Goal: Task Accomplishment & Management: Manage account settings

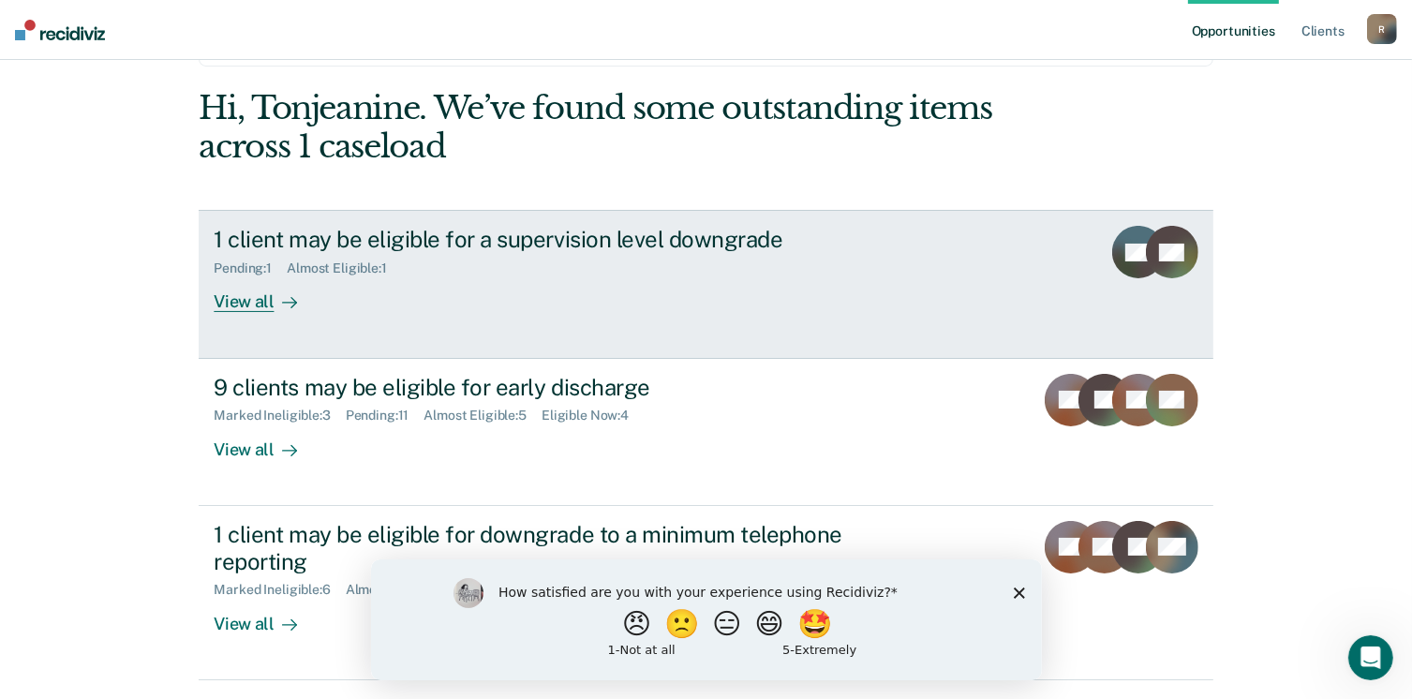
scroll to position [187, 0]
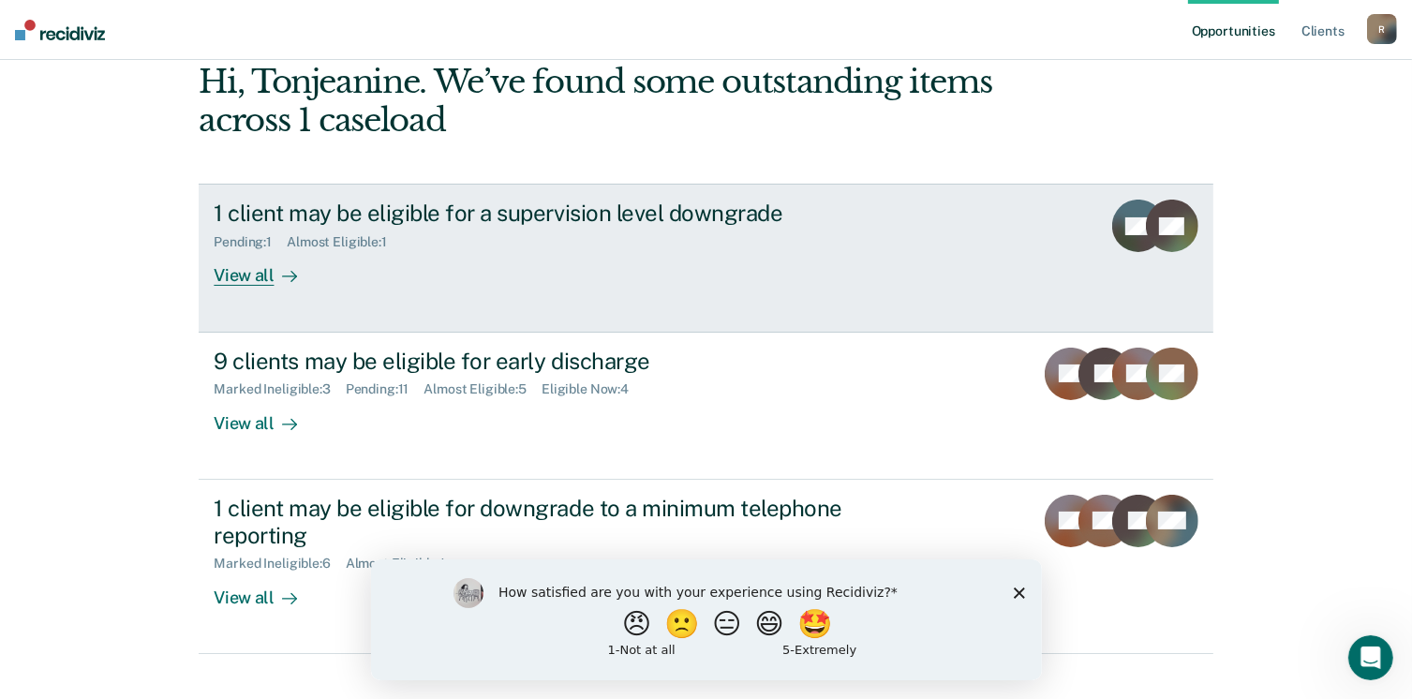
click at [255, 275] on div "View all" at bounding box center [266, 268] width 105 height 37
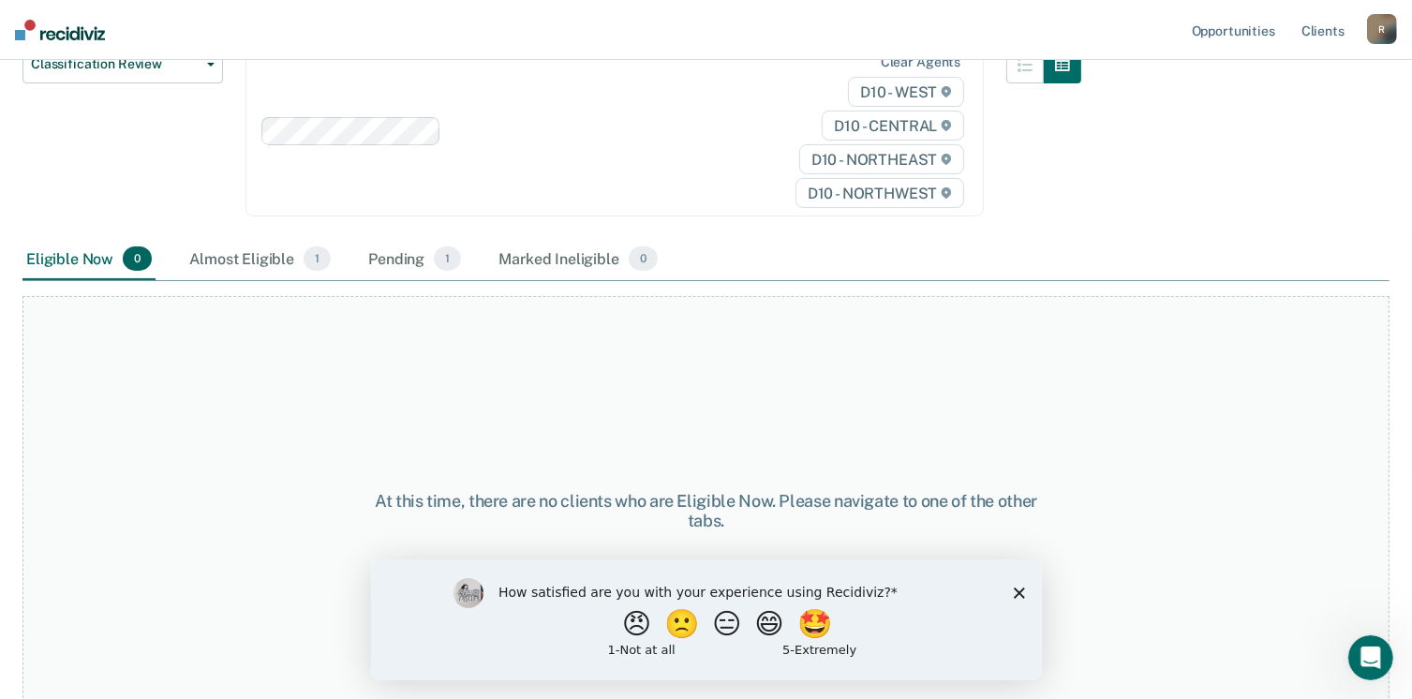
scroll to position [264, 0]
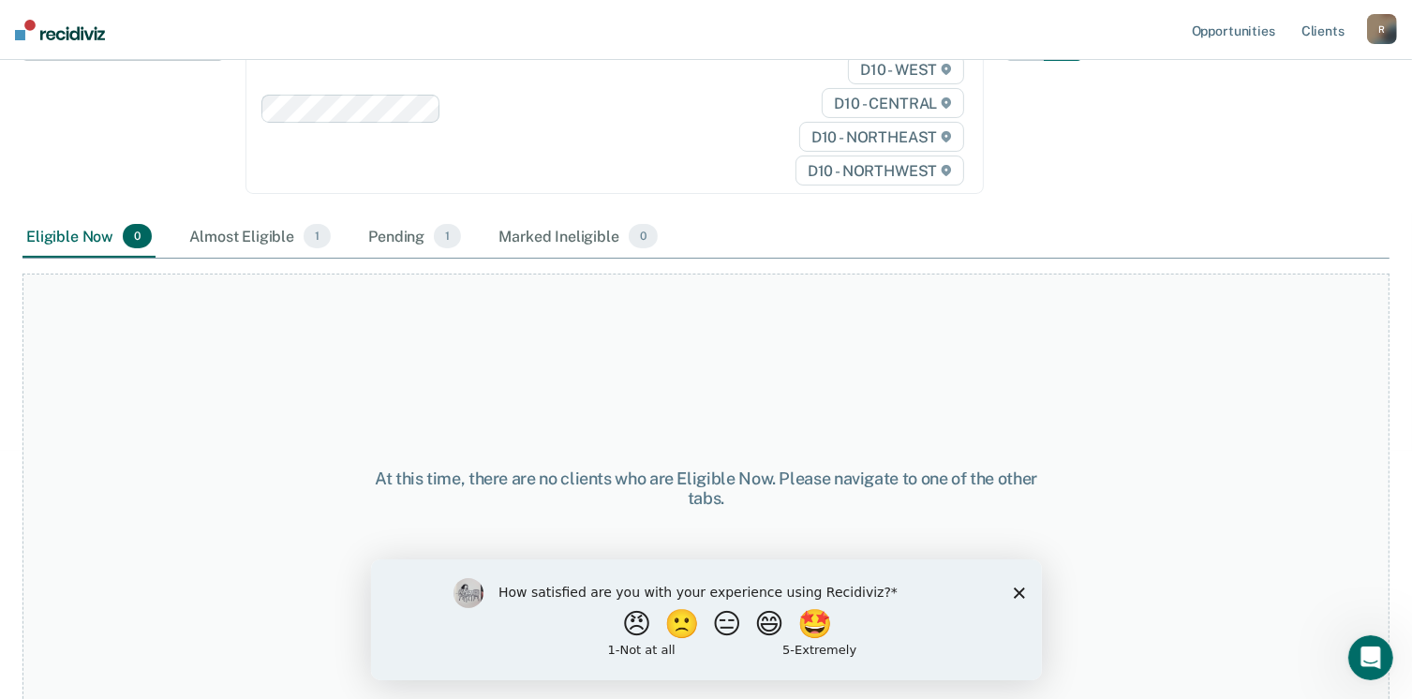
click at [1012, 591] on div "How satisfied are you with your experience using Recidiviz? 😠 🙁 😑 😄 🤩 1 - Not a…" at bounding box center [705, 619] width 671 height 121
click at [1021, 593] on polygon "Close survey" at bounding box center [1018, 592] width 11 height 11
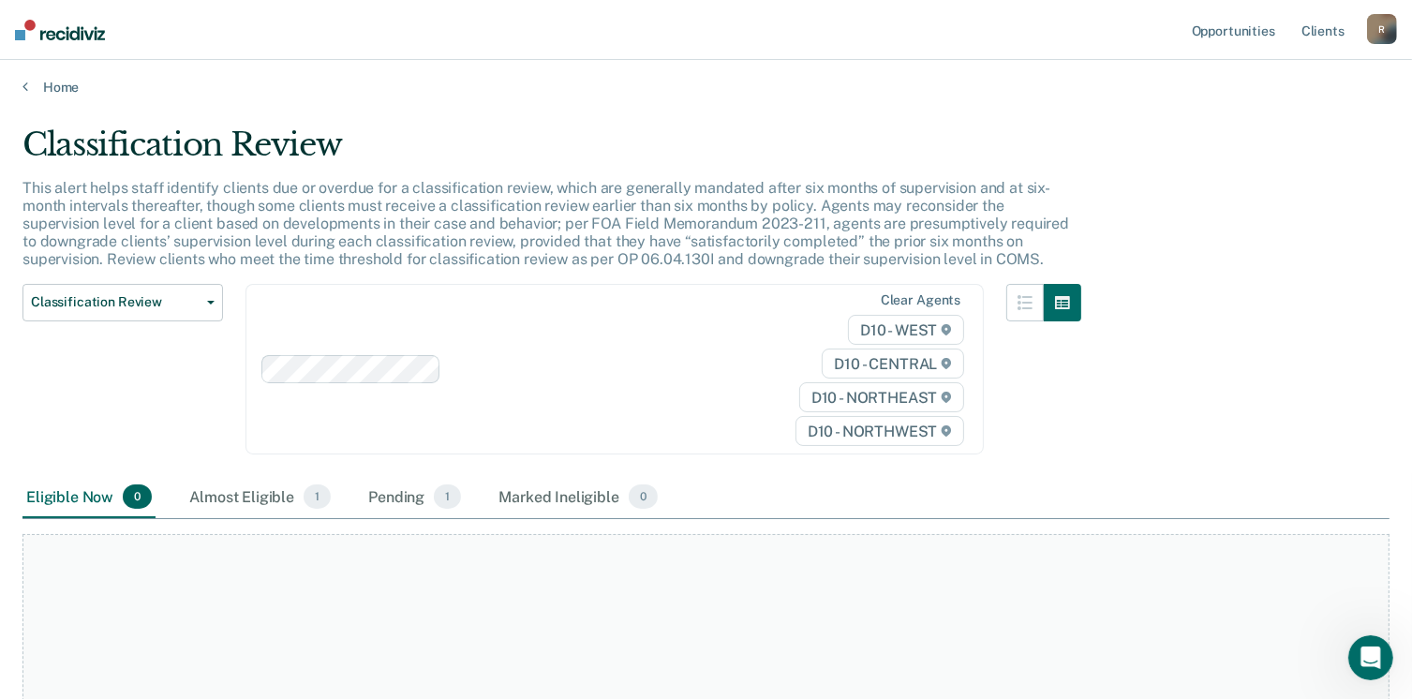
scroll to position [0, 0]
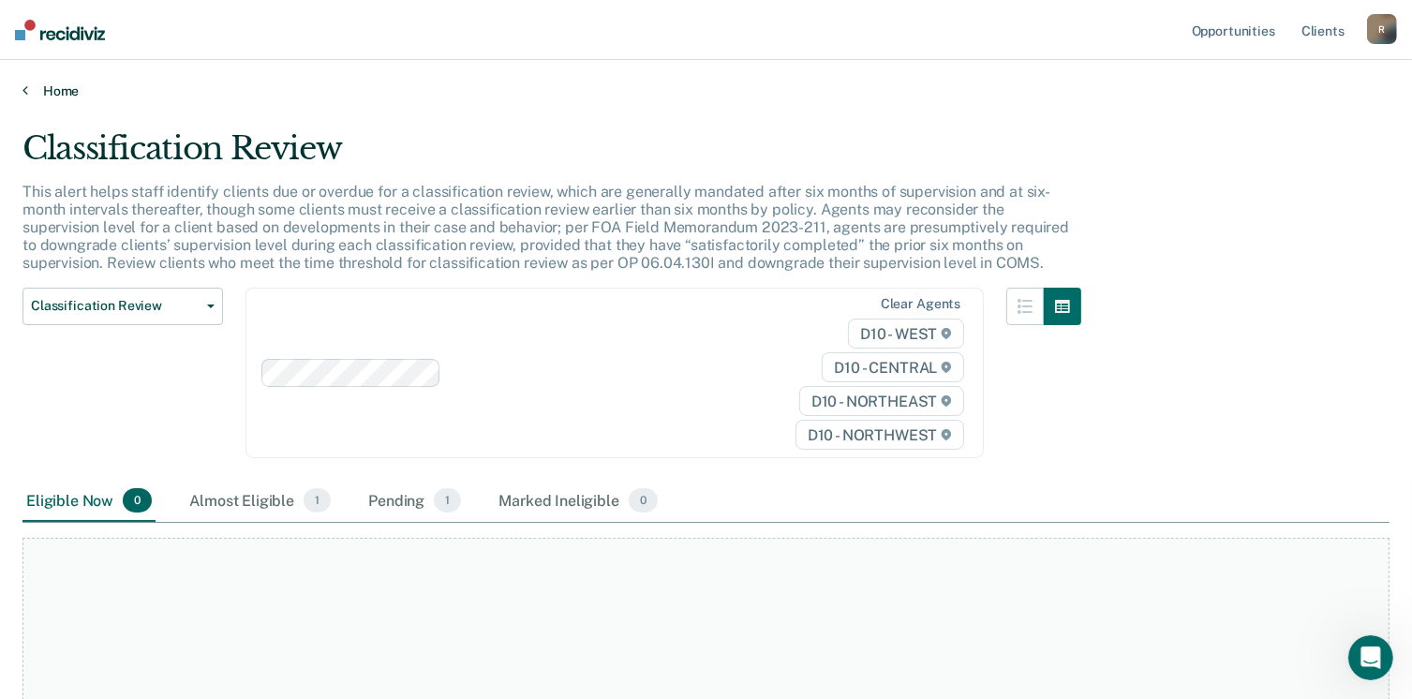
click at [30, 87] on link "Home" at bounding box center [705, 90] width 1367 height 17
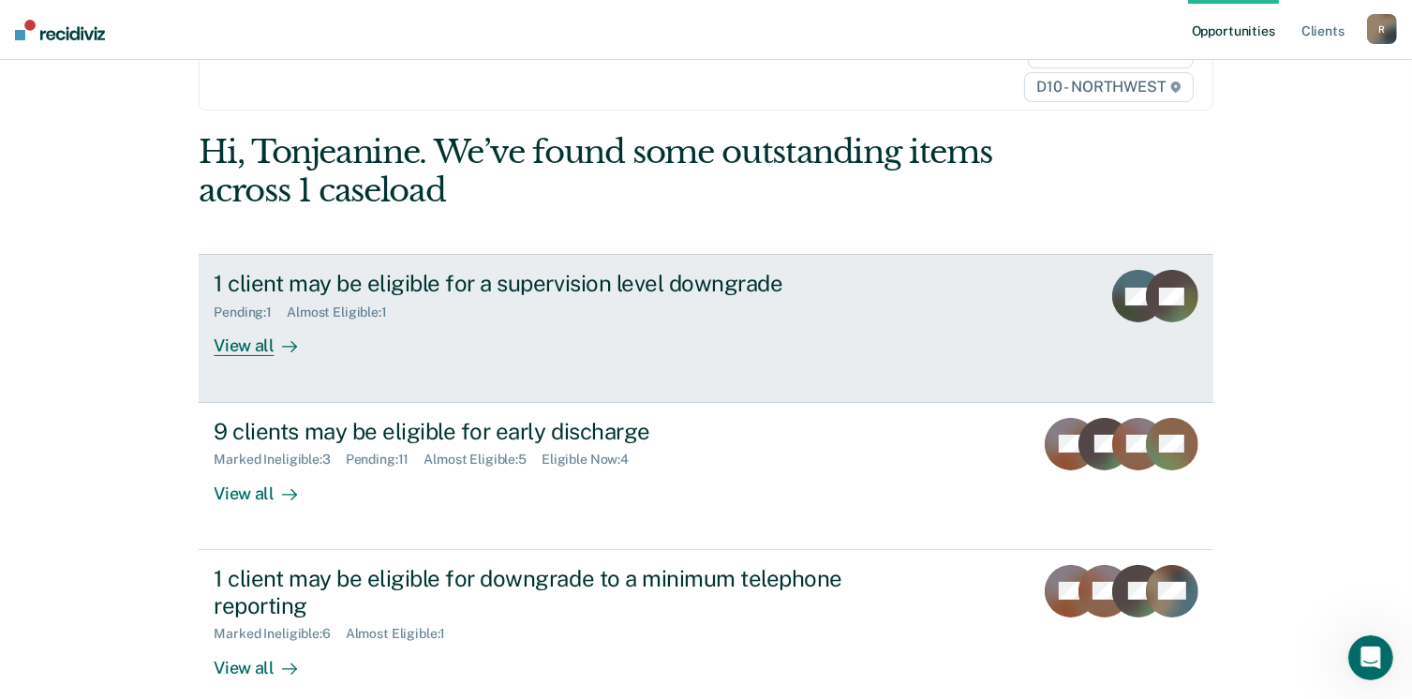
scroll to position [255, 0]
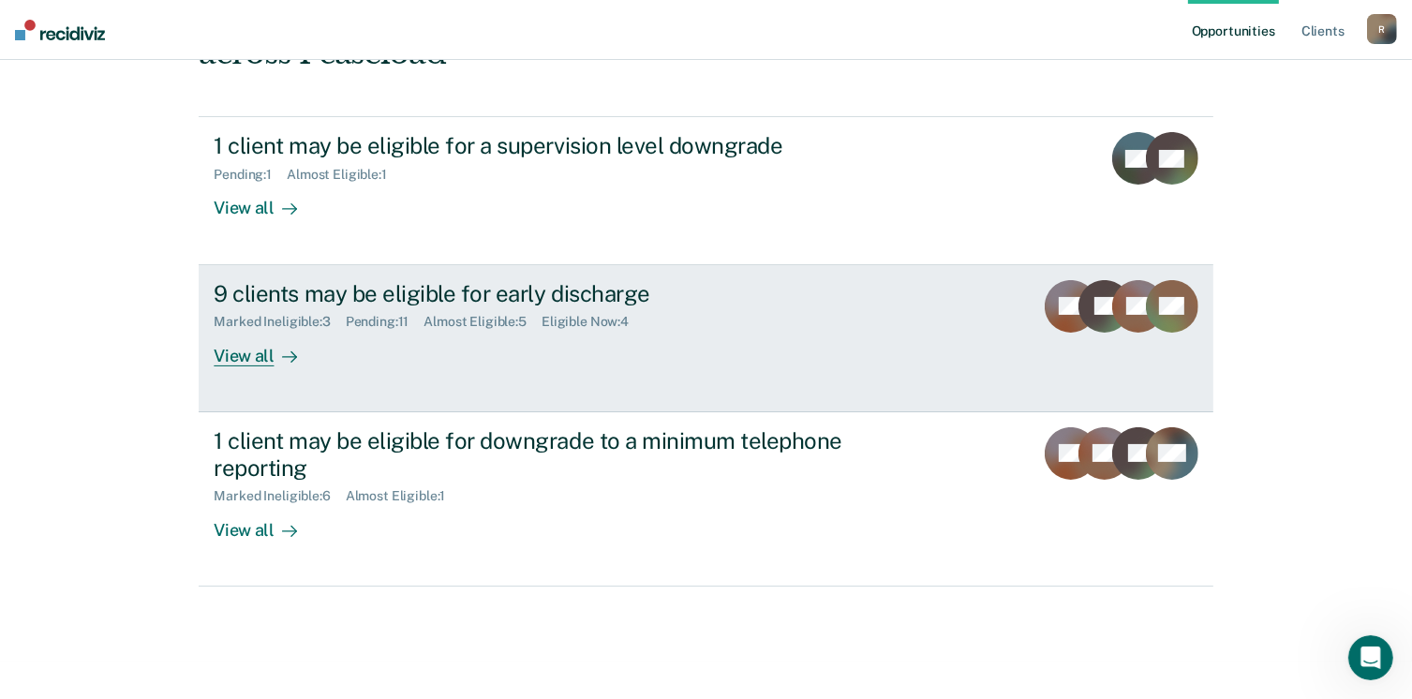
click at [239, 356] on div "View all" at bounding box center [266, 348] width 105 height 37
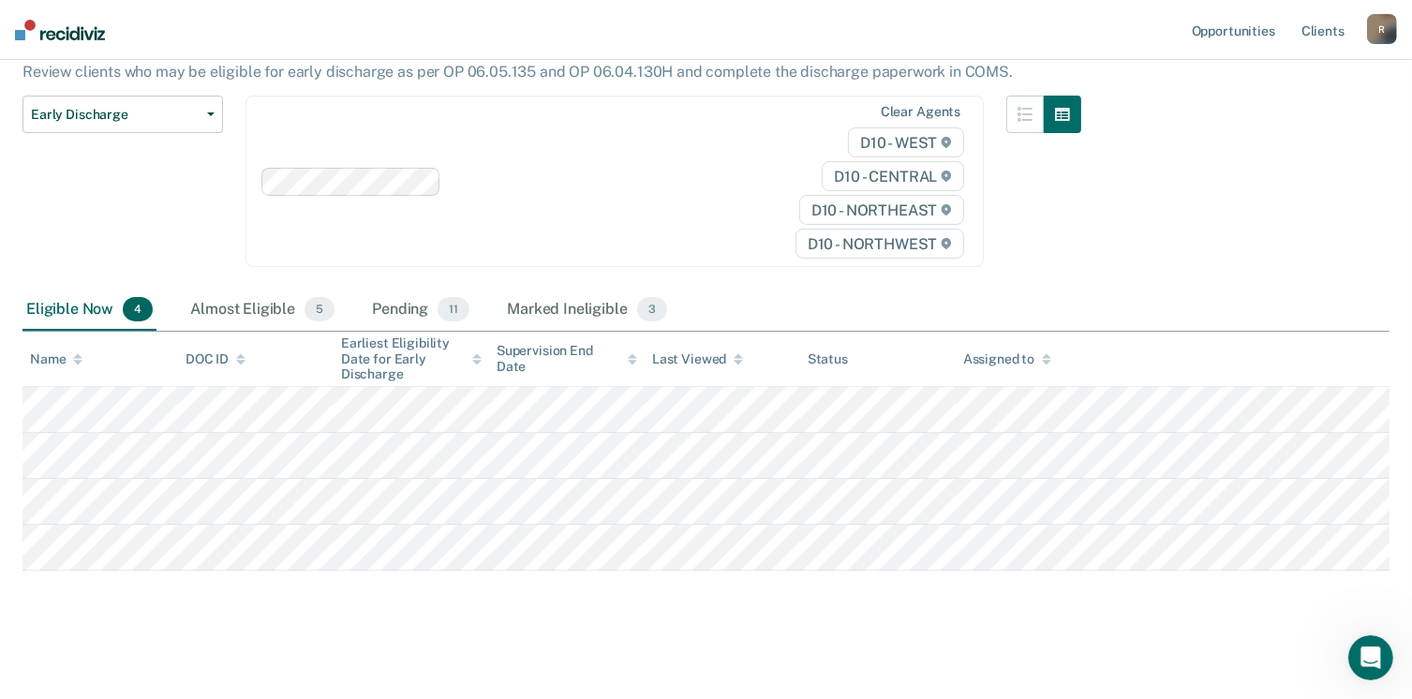
scroll to position [177, 0]
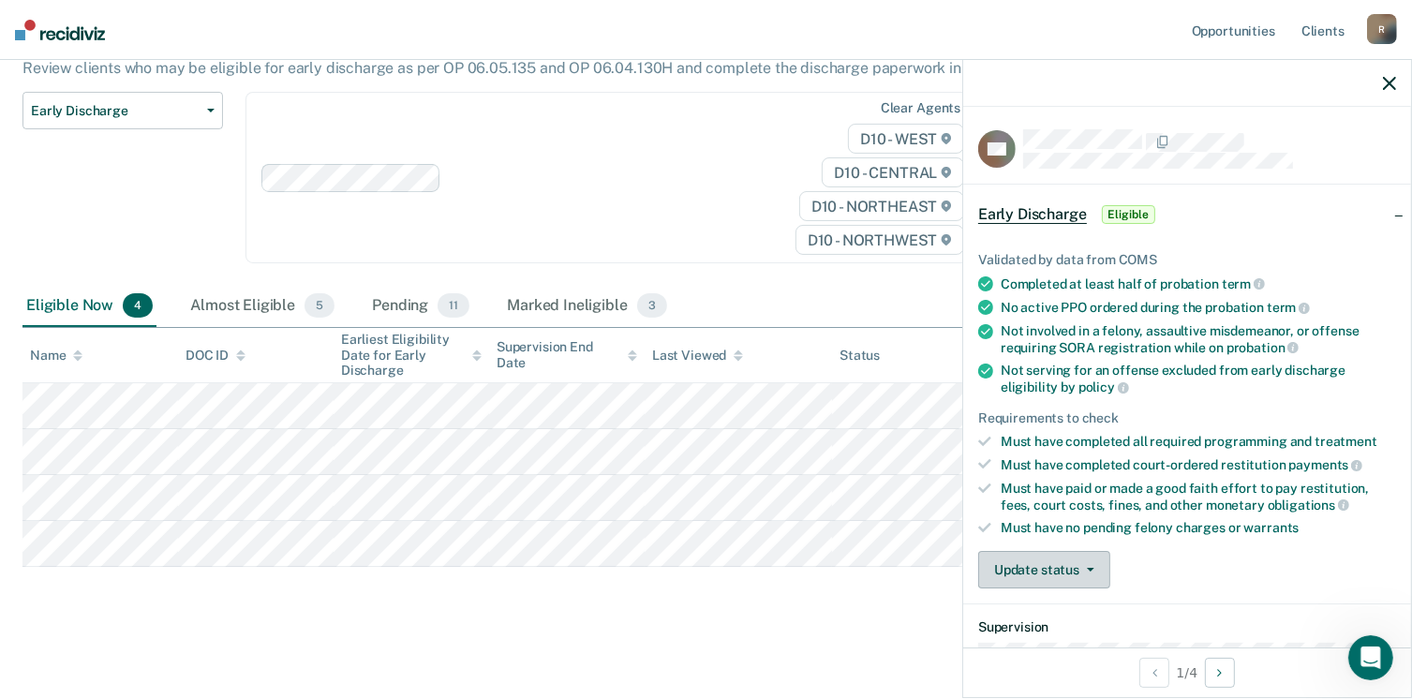
click at [1093, 565] on button "Update status" at bounding box center [1044, 569] width 132 height 37
click at [1062, 605] on button "[PERSON_NAME]" at bounding box center [1068, 615] width 181 height 30
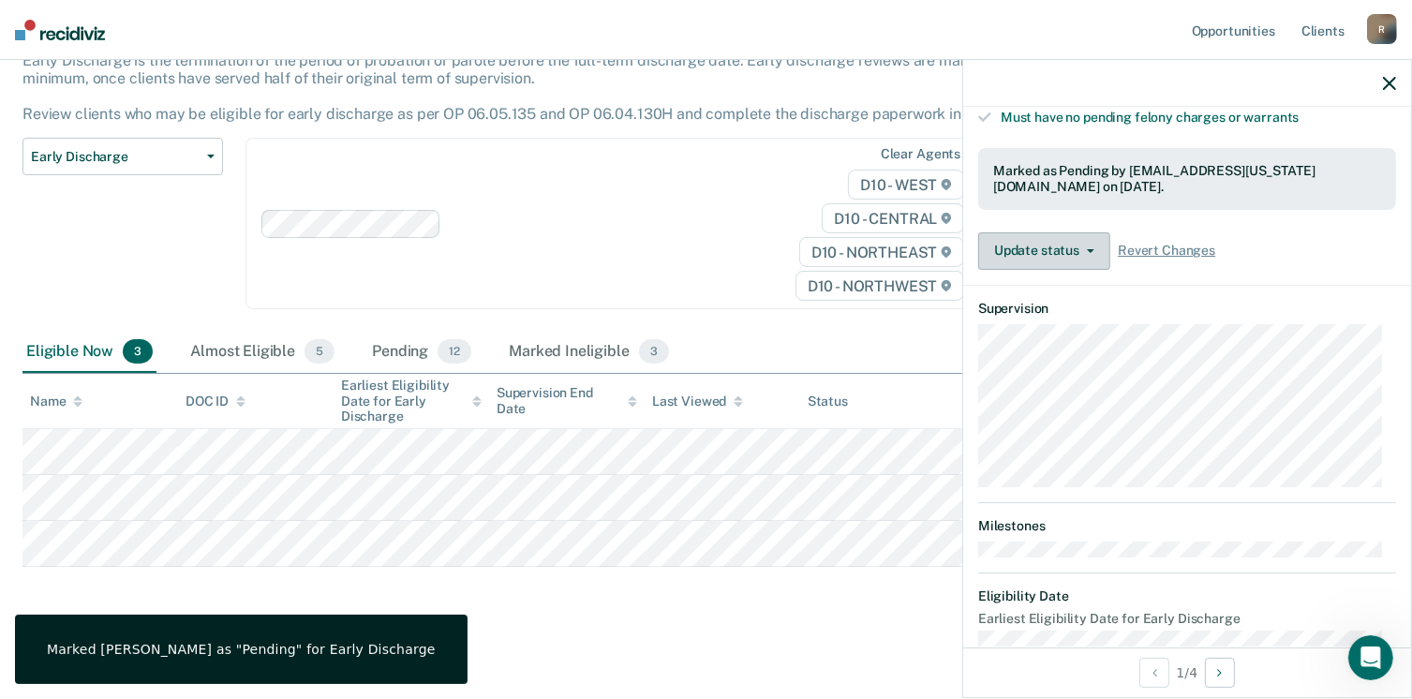
scroll to position [439, 0]
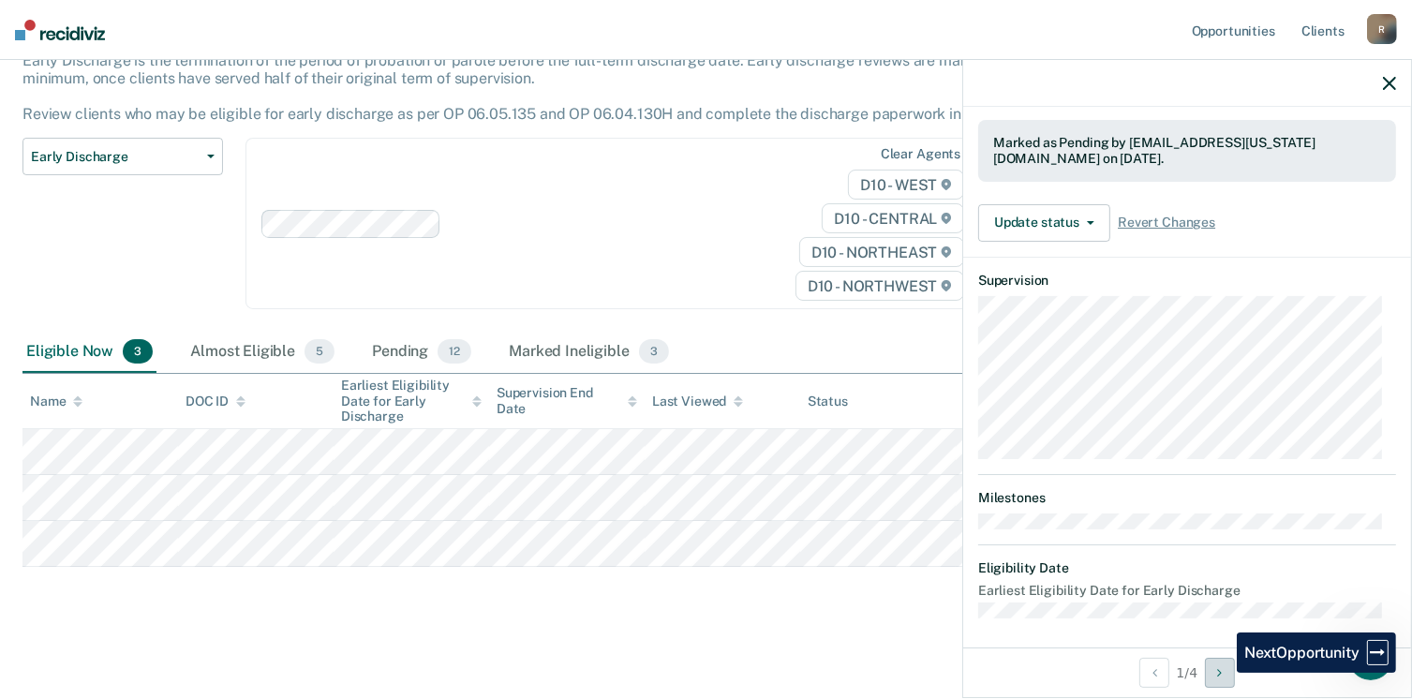
click at [1222, 673] on icon "Next Opportunity" at bounding box center [1219, 672] width 5 height 13
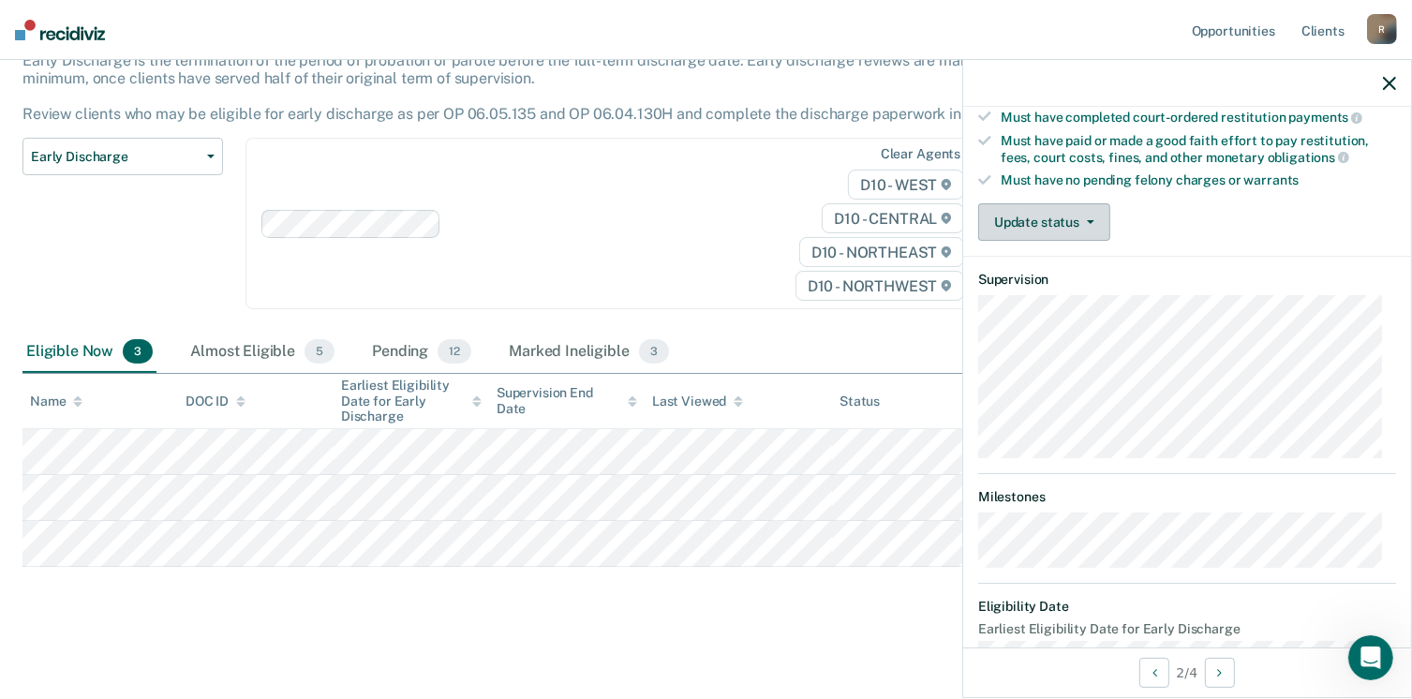
click at [1084, 220] on span "button" at bounding box center [1087, 222] width 15 height 4
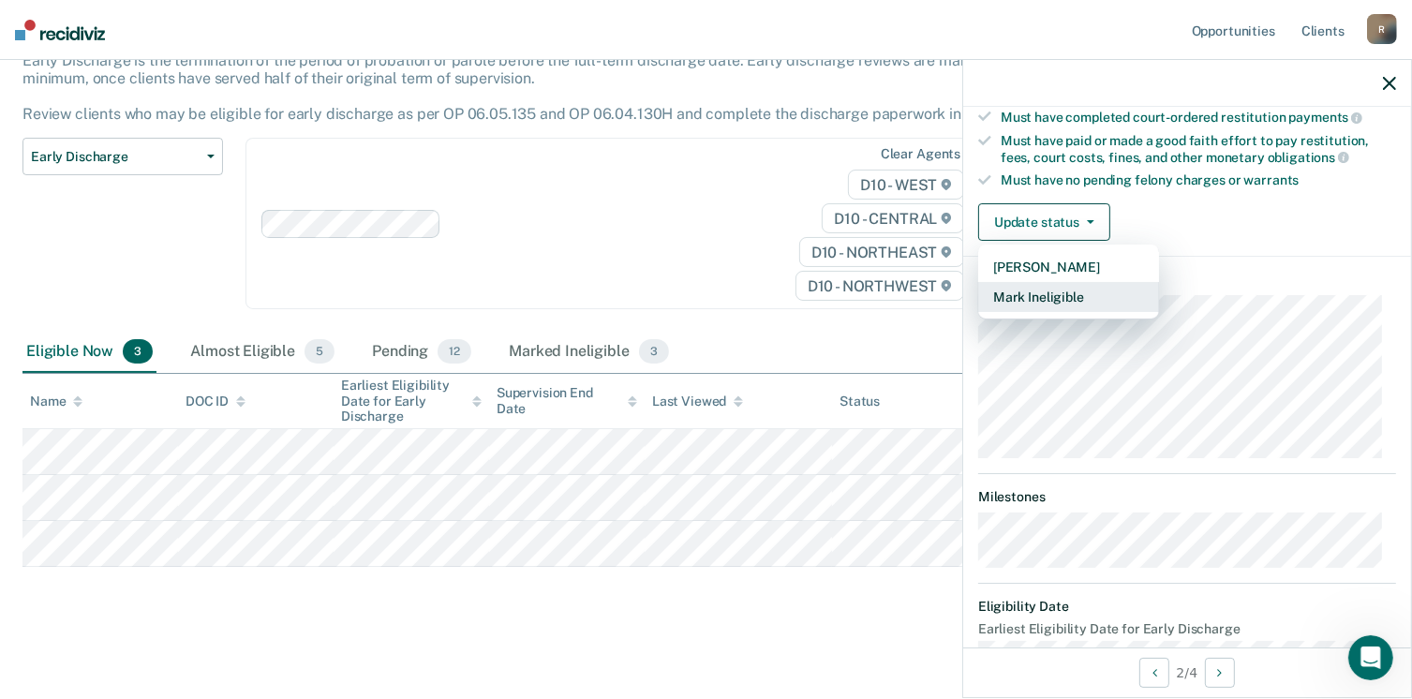
click at [1066, 293] on button "Mark Ineligible" at bounding box center [1068, 297] width 181 height 30
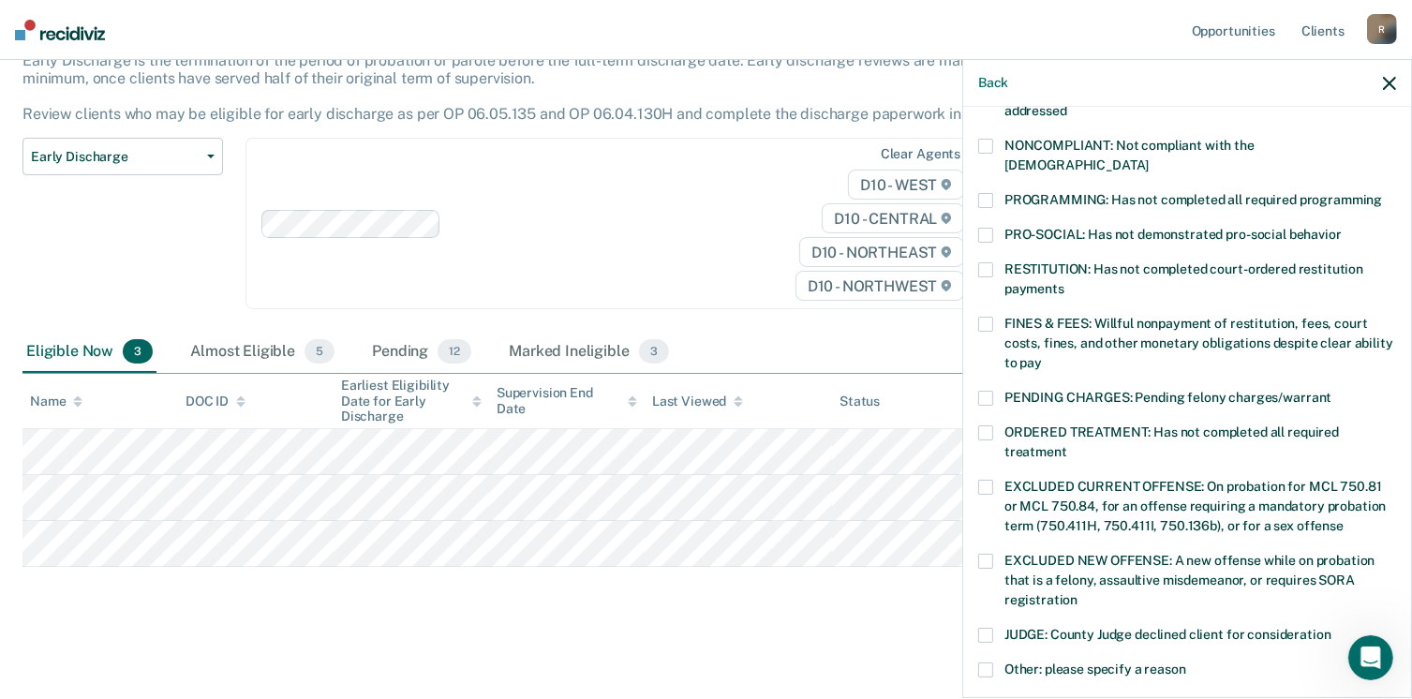
scroll to position [535, 0]
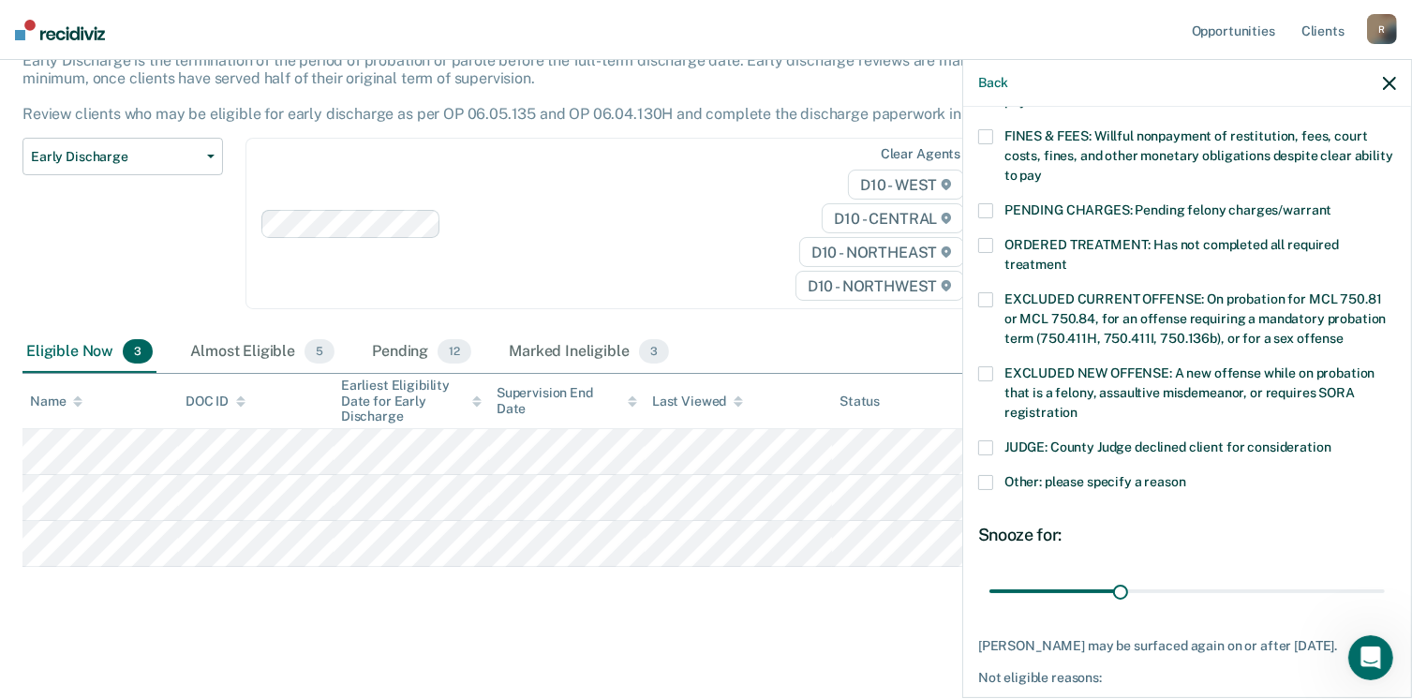
click at [982, 475] on span at bounding box center [985, 482] width 15 height 15
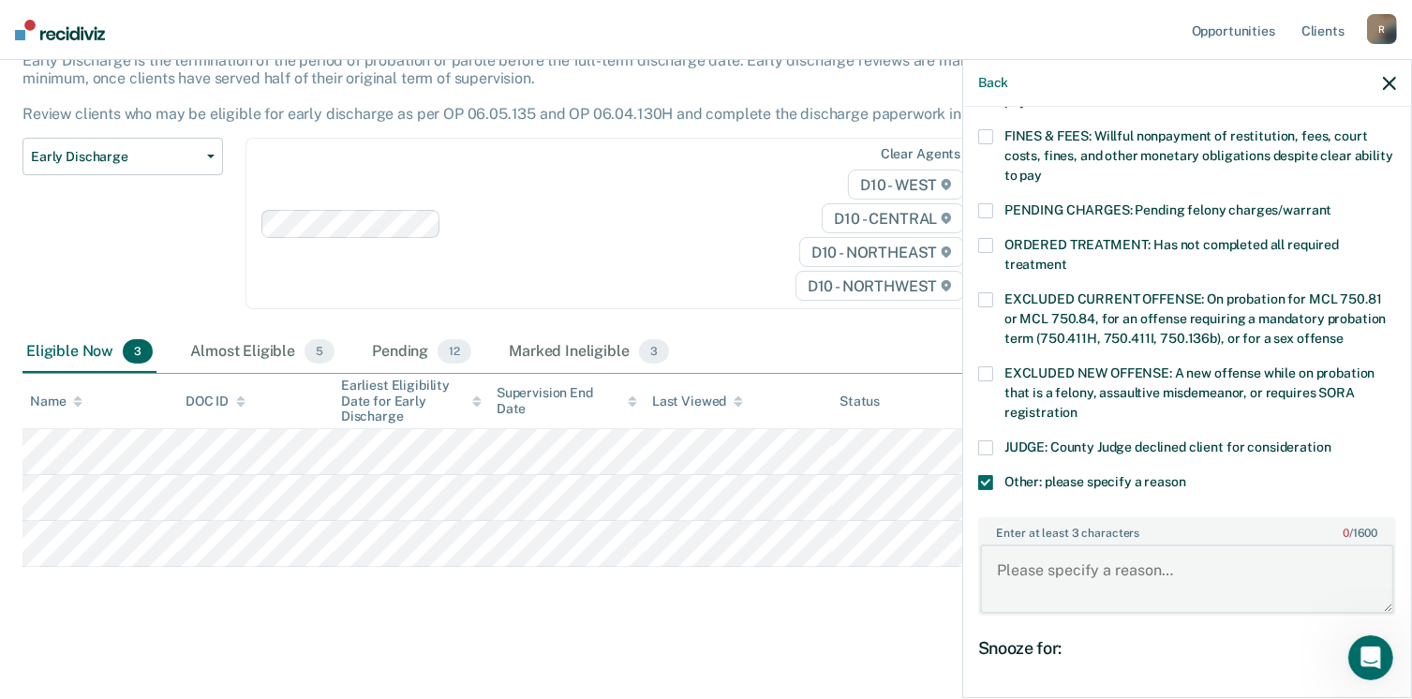
click at [1037, 551] on textarea "Enter at least 3 characters 0 / 1600" at bounding box center [1187, 579] width 414 height 69
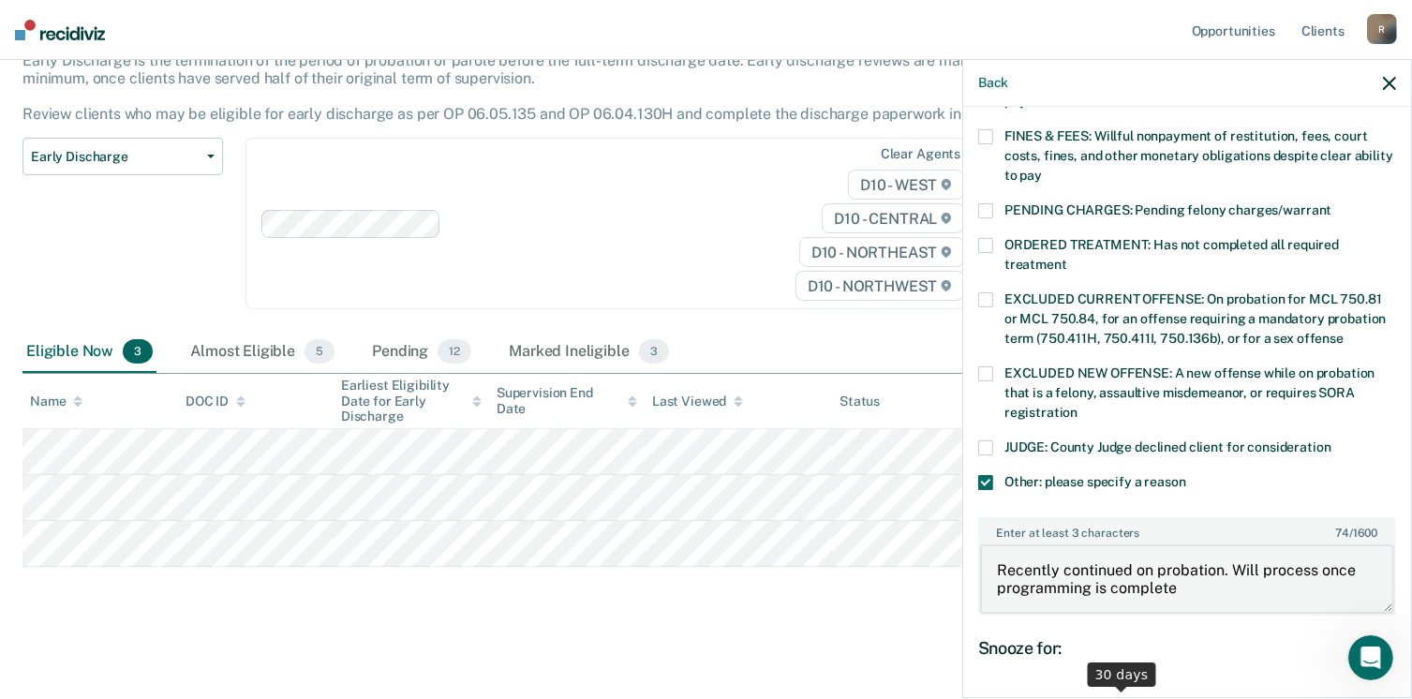
type textarea "Recently continued on probation. Will process once programming is complete"
drag, startPoint x: 1112, startPoint y: 680, endPoint x: 1395, endPoint y: 676, distance: 283.1
type input "90"
click at [1385, 689] on input "range" at bounding box center [1188, 705] width 396 height 33
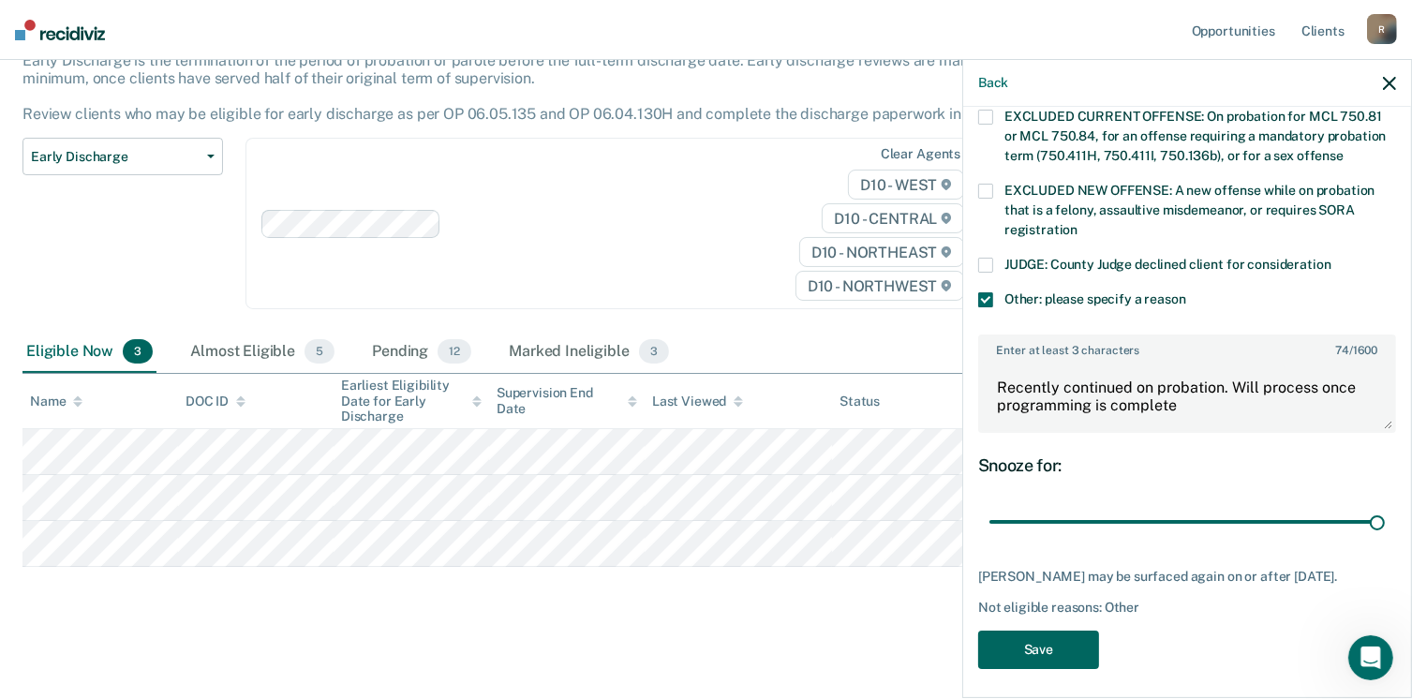
click at [1042, 642] on button "Save" at bounding box center [1038, 650] width 121 height 38
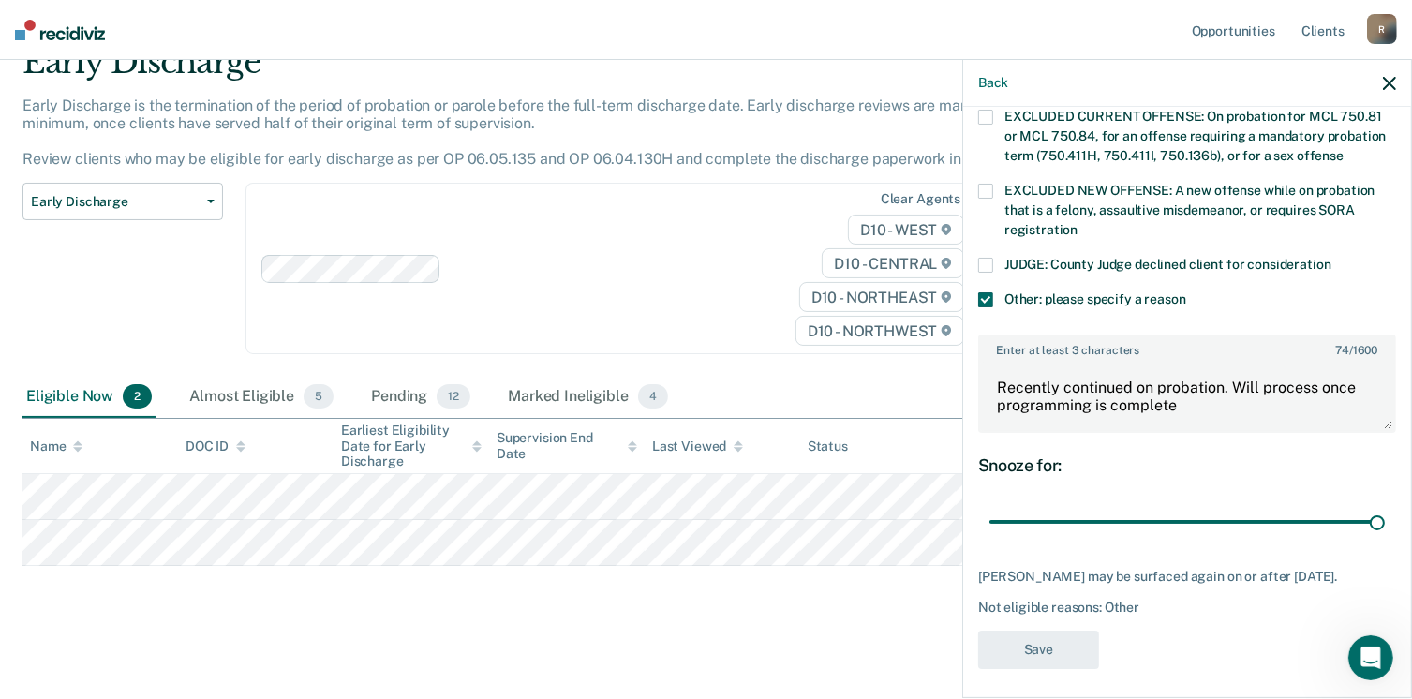
scroll to position [572, 0]
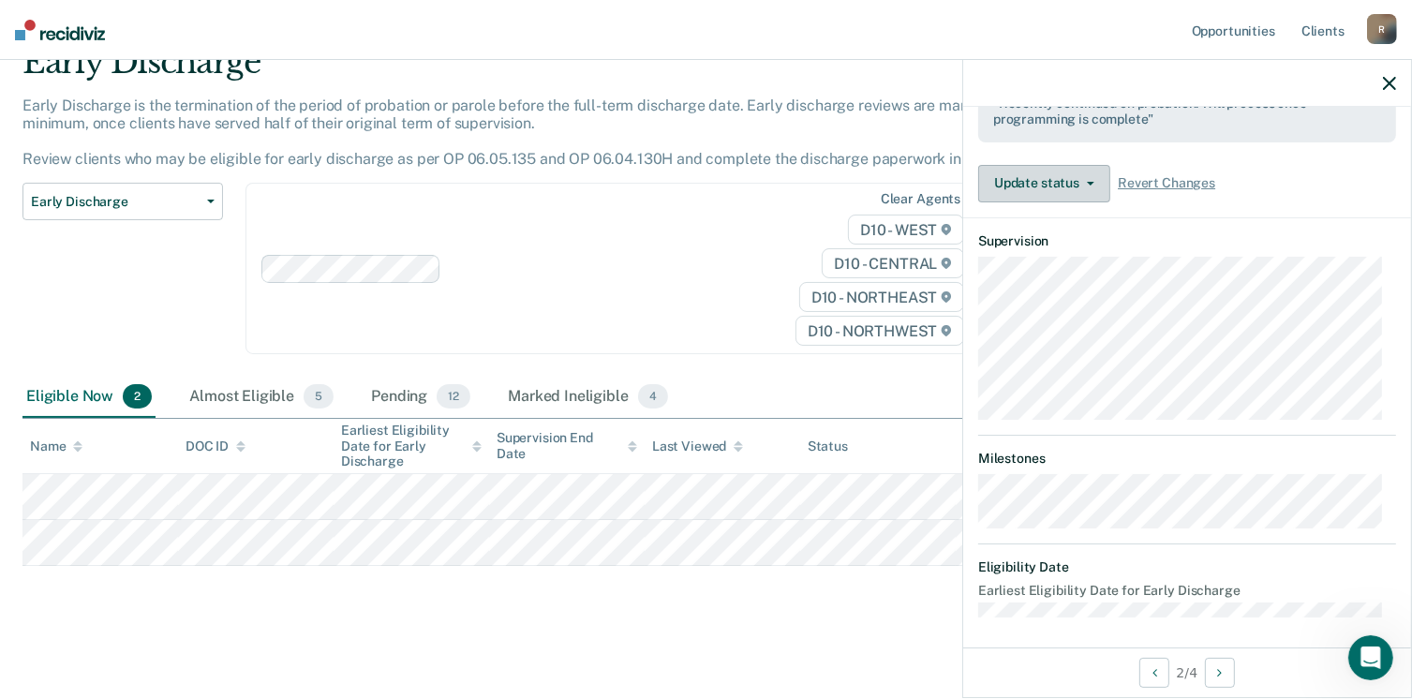
click at [1077, 181] on button "Update status" at bounding box center [1044, 183] width 132 height 37
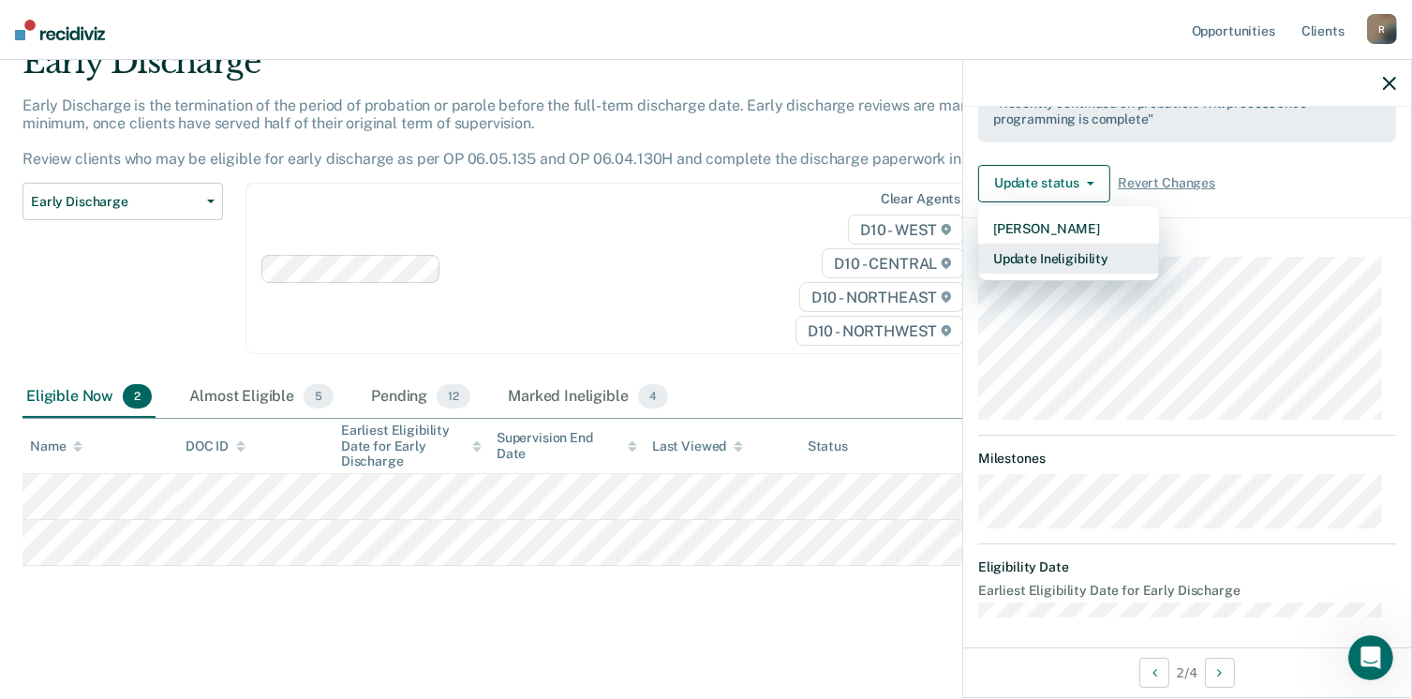
click at [1067, 255] on button "Update Ineligibility" at bounding box center [1068, 259] width 181 height 30
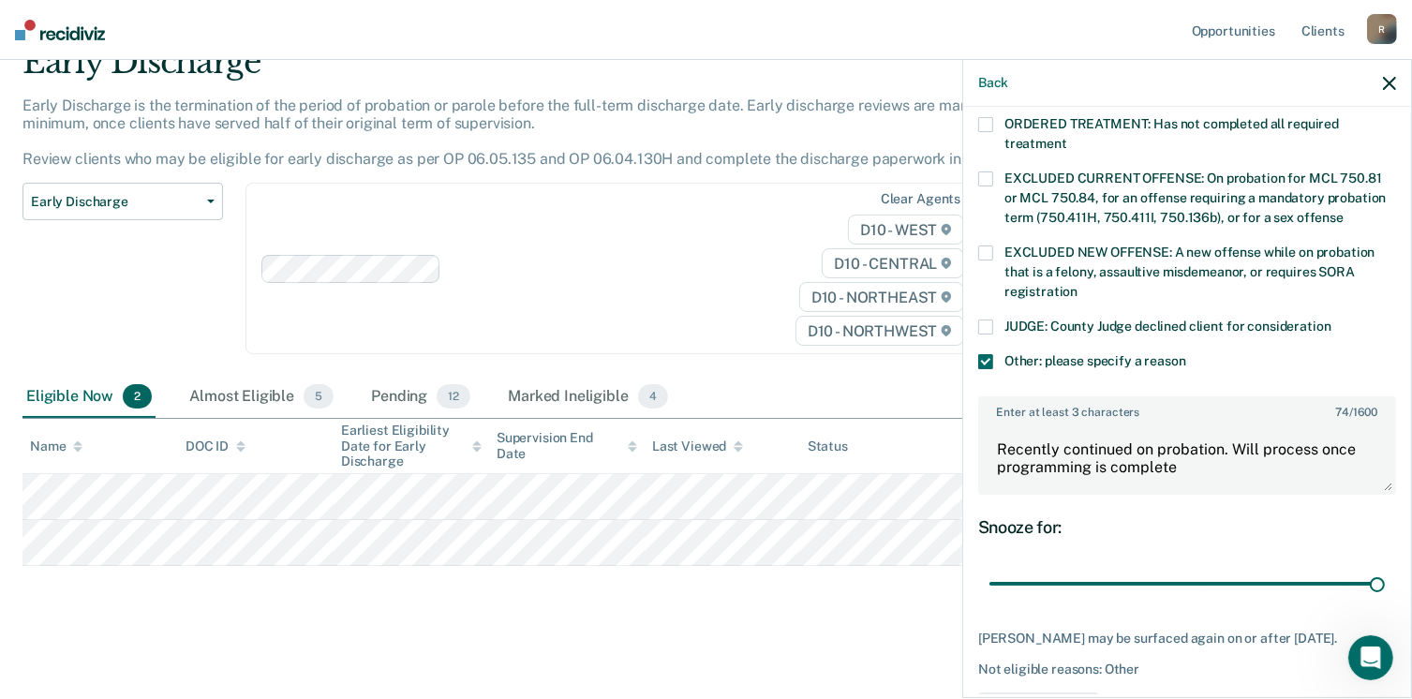
scroll to position [718, 0]
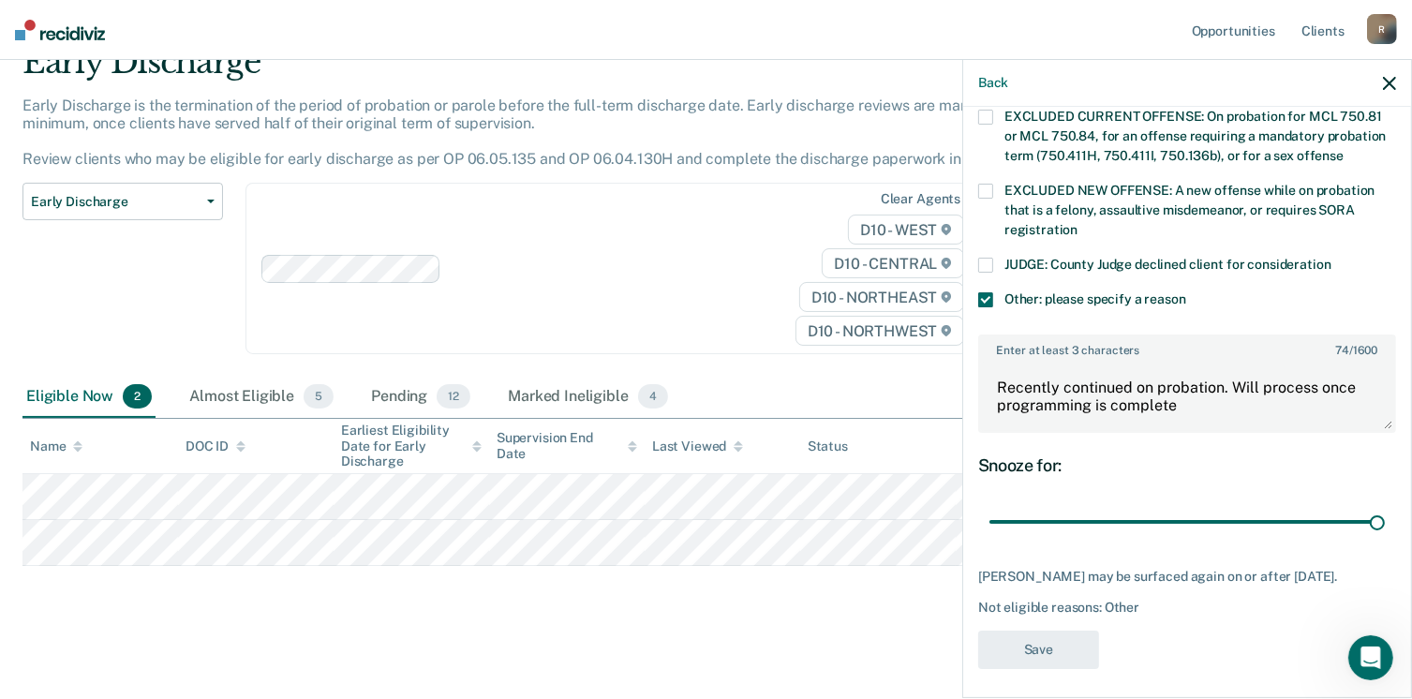
click at [1391, 81] on icon "button" at bounding box center [1389, 83] width 13 height 13
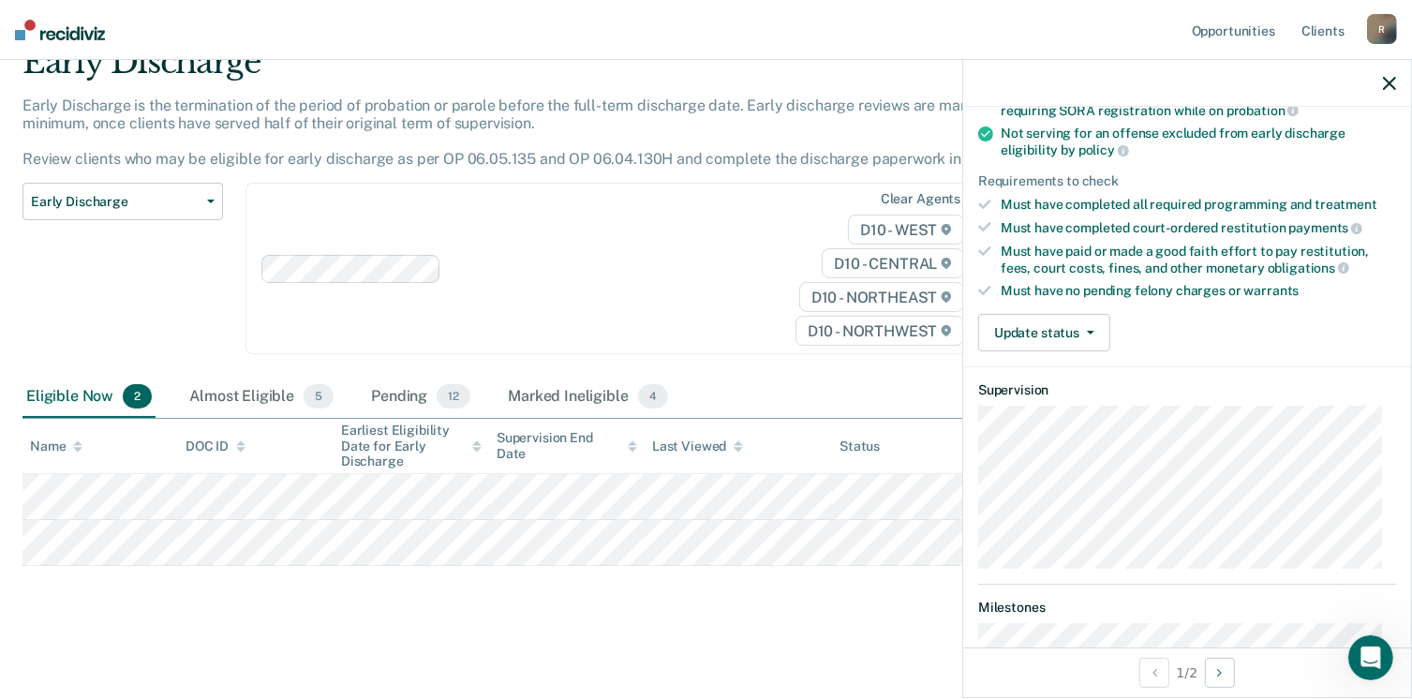
scroll to position [180, 0]
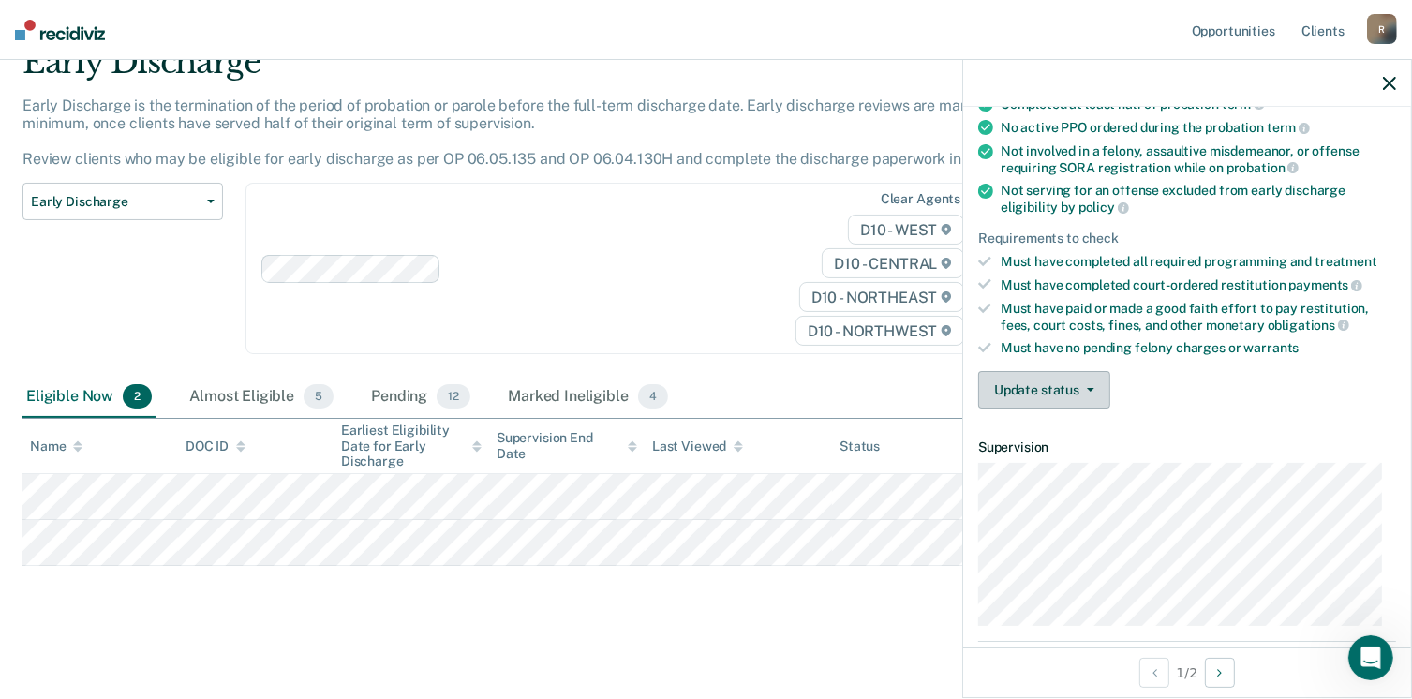
click at [1090, 376] on button "Update status" at bounding box center [1044, 389] width 132 height 37
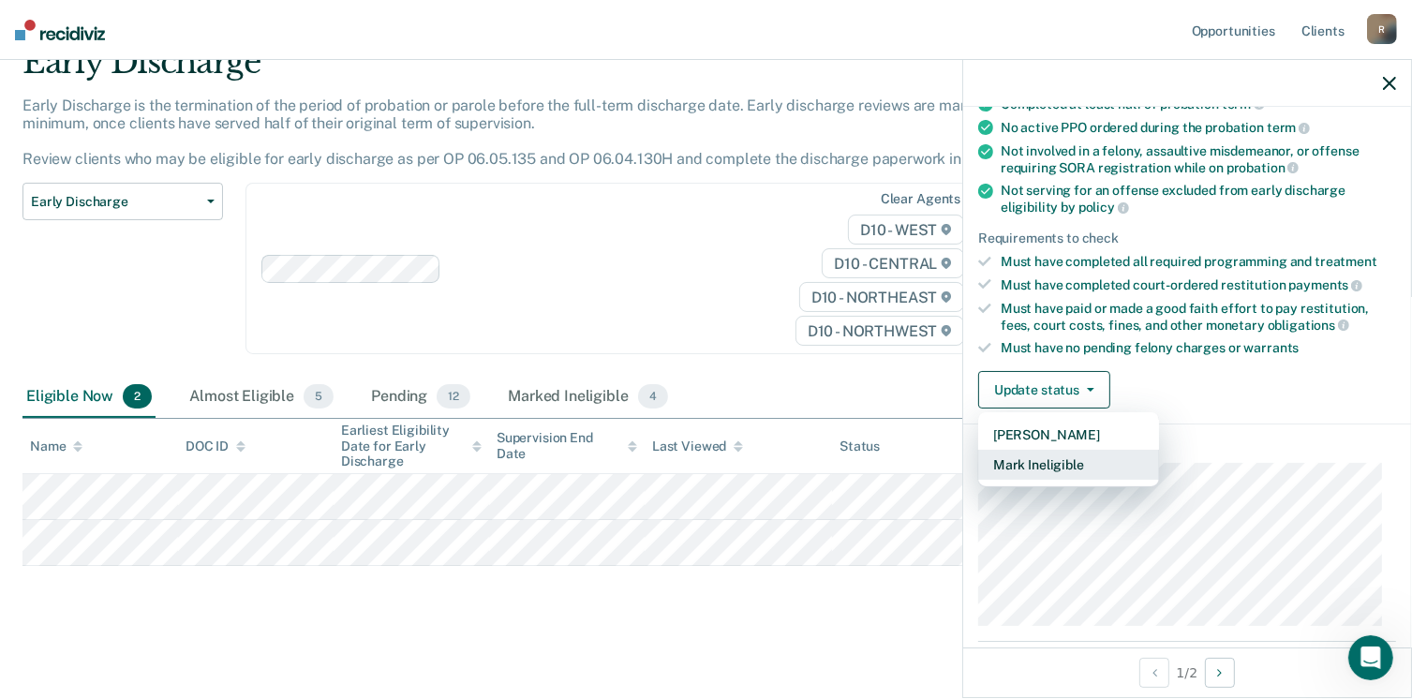
click at [1053, 463] on button "Mark Ineligible" at bounding box center [1068, 465] width 181 height 30
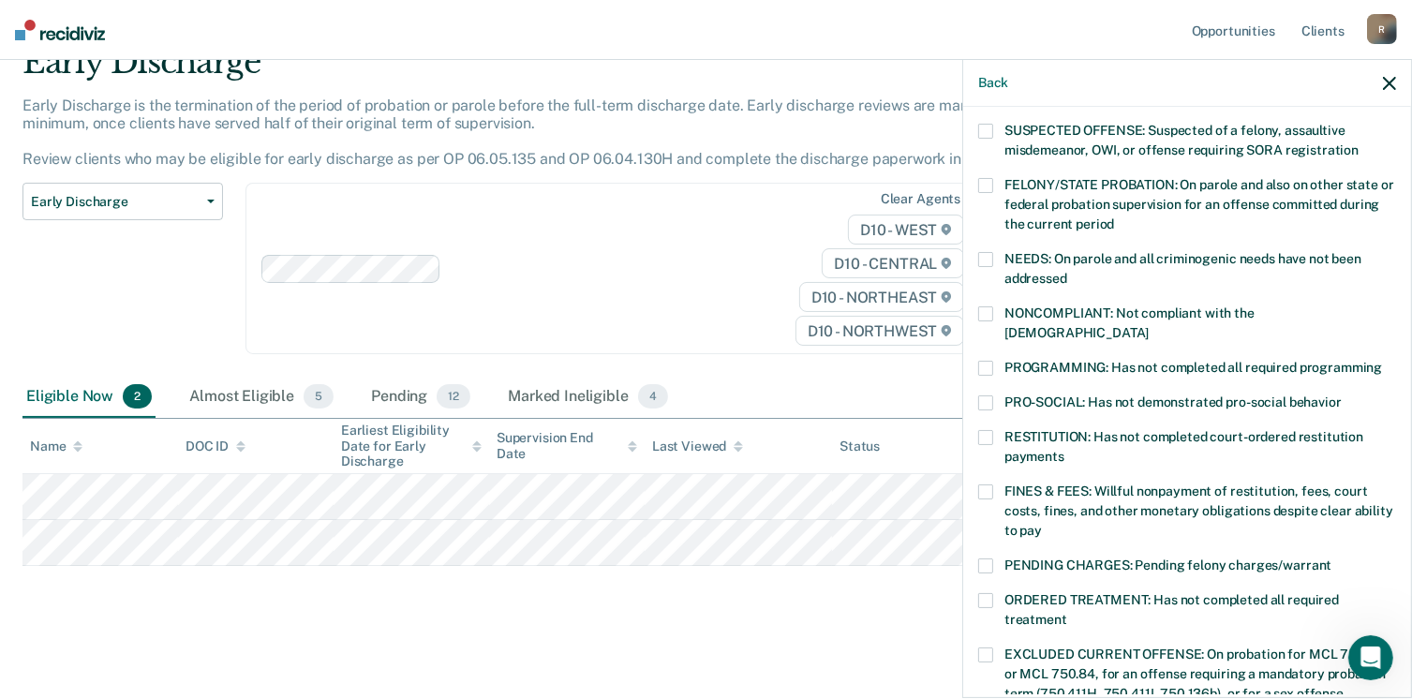
click at [987, 430] on span at bounding box center [985, 437] width 15 height 15
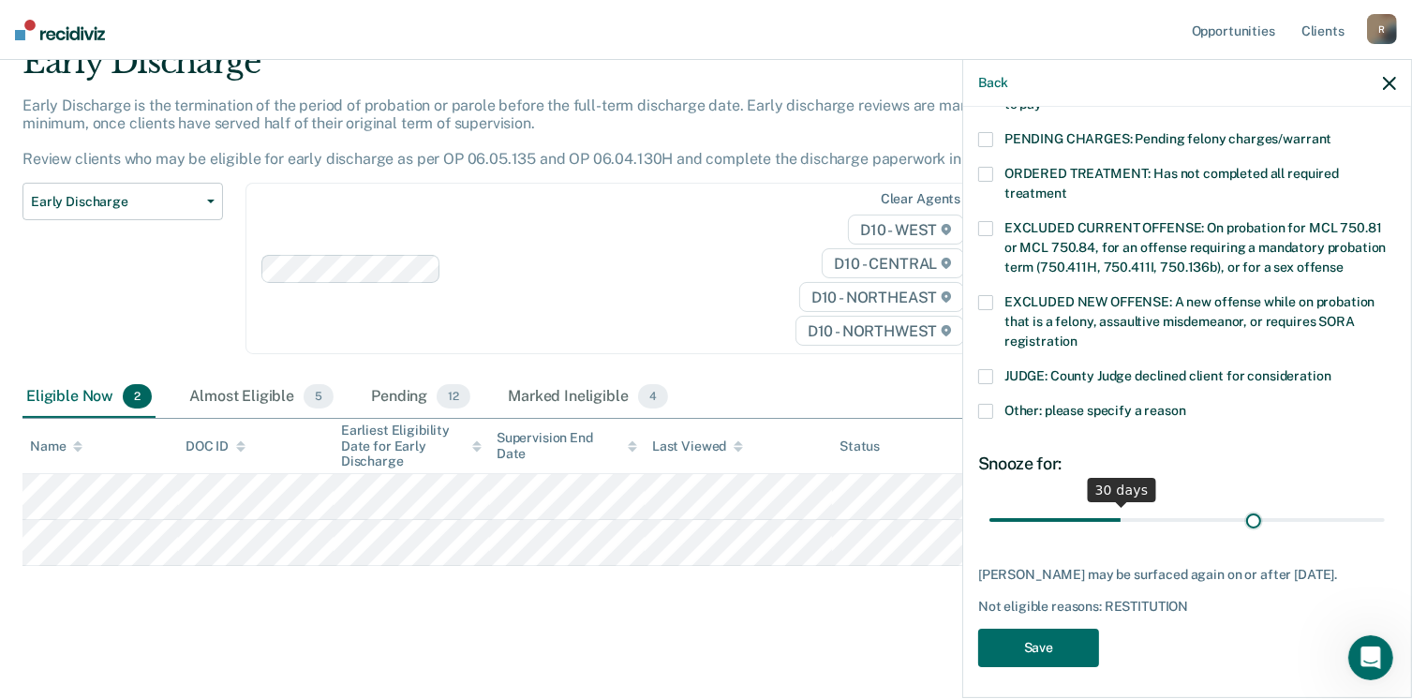
scroll to position [590, 0]
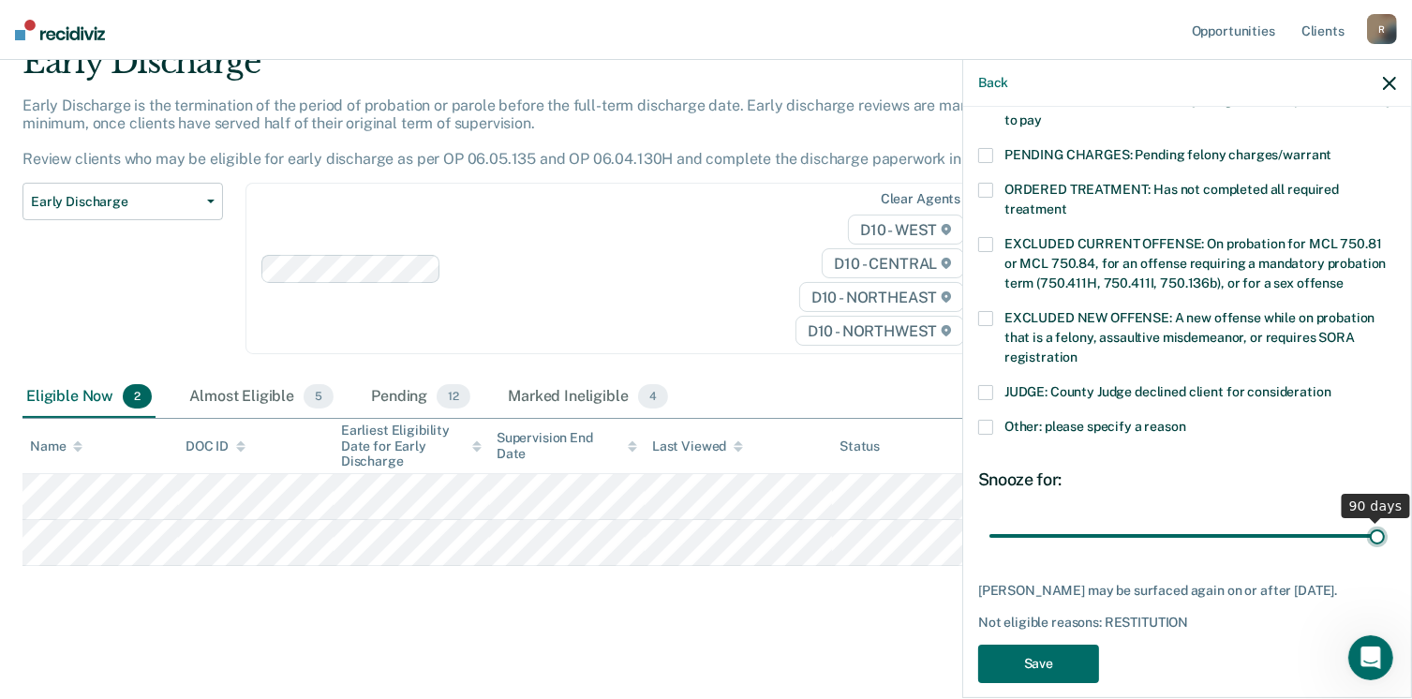
drag, startPoint x: 1109, startPoint y: 499, endPoint x: 1385, endPoint y: 500, distance: 276.5
type input "90"
click at [1385, 520] on input "range" at bounding box center [1188, 536] width 396 height 33
click at [1021, 646] on button "Save" at bounding box center [1038, 664] width 121 height 38
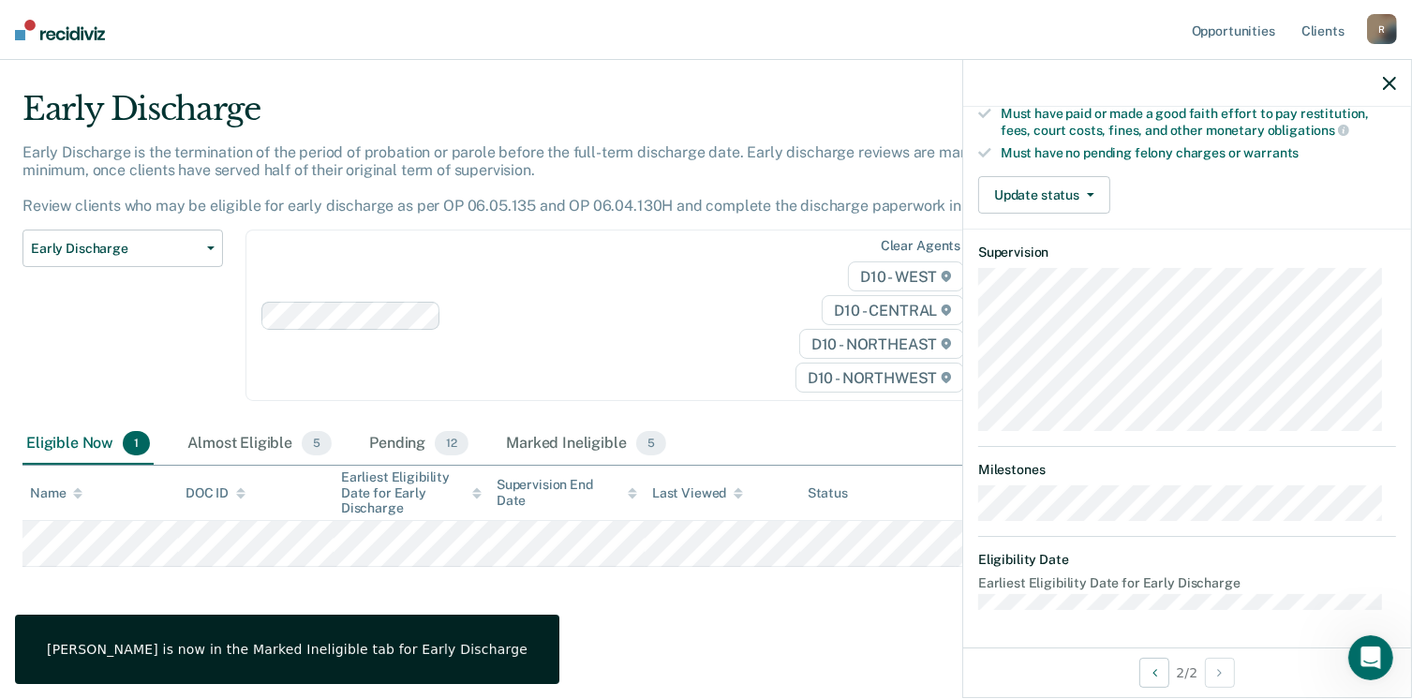
scroll to position [348, 0]
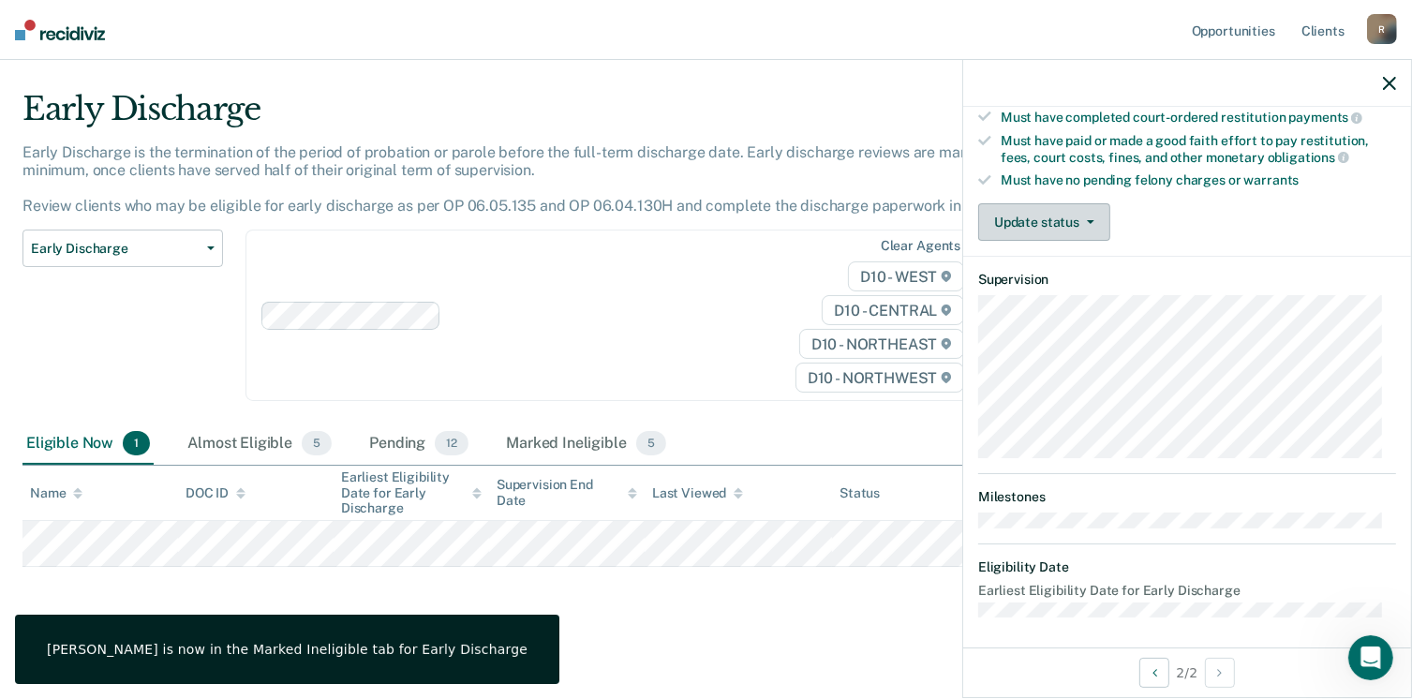
click at [1065, 221] on button "Update status" at bounding box center [1044, 221] width 132 height 37
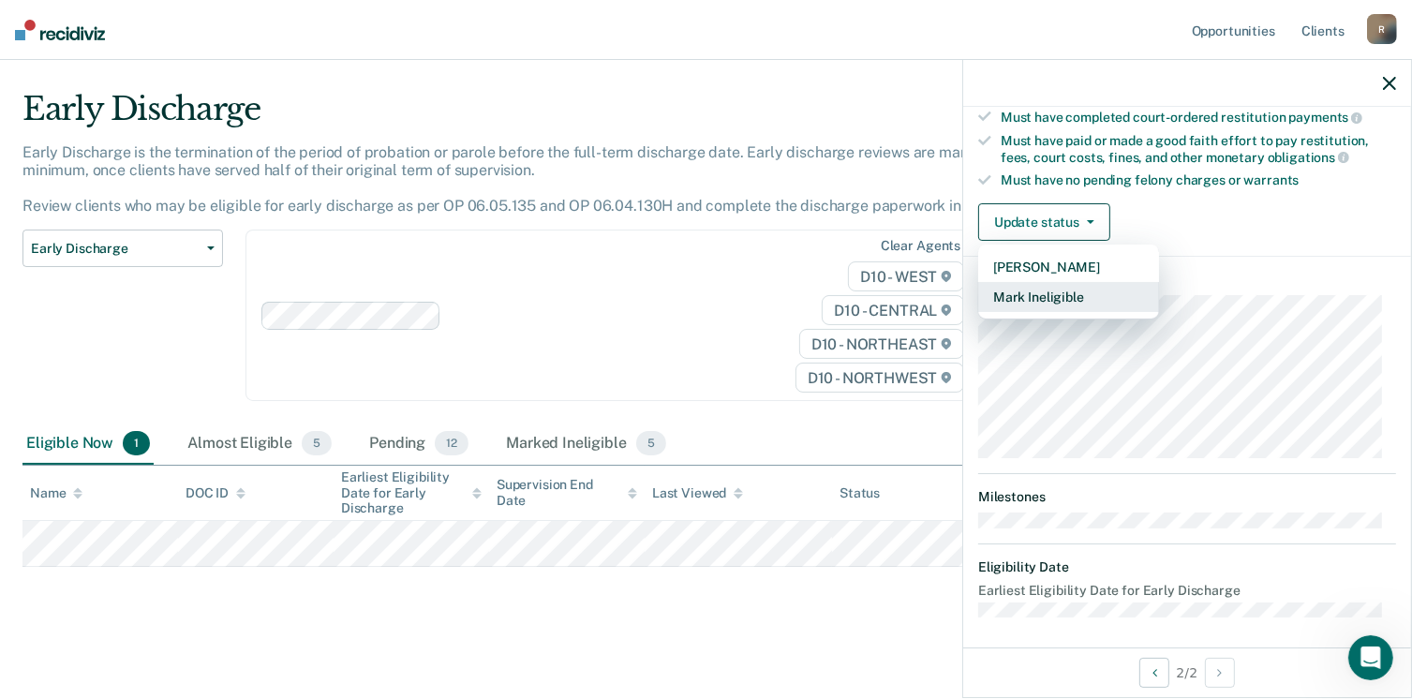
click at [1057, 300] on button "Mark Ineligible" at bounding box center [1068, 297] width 181 height 30
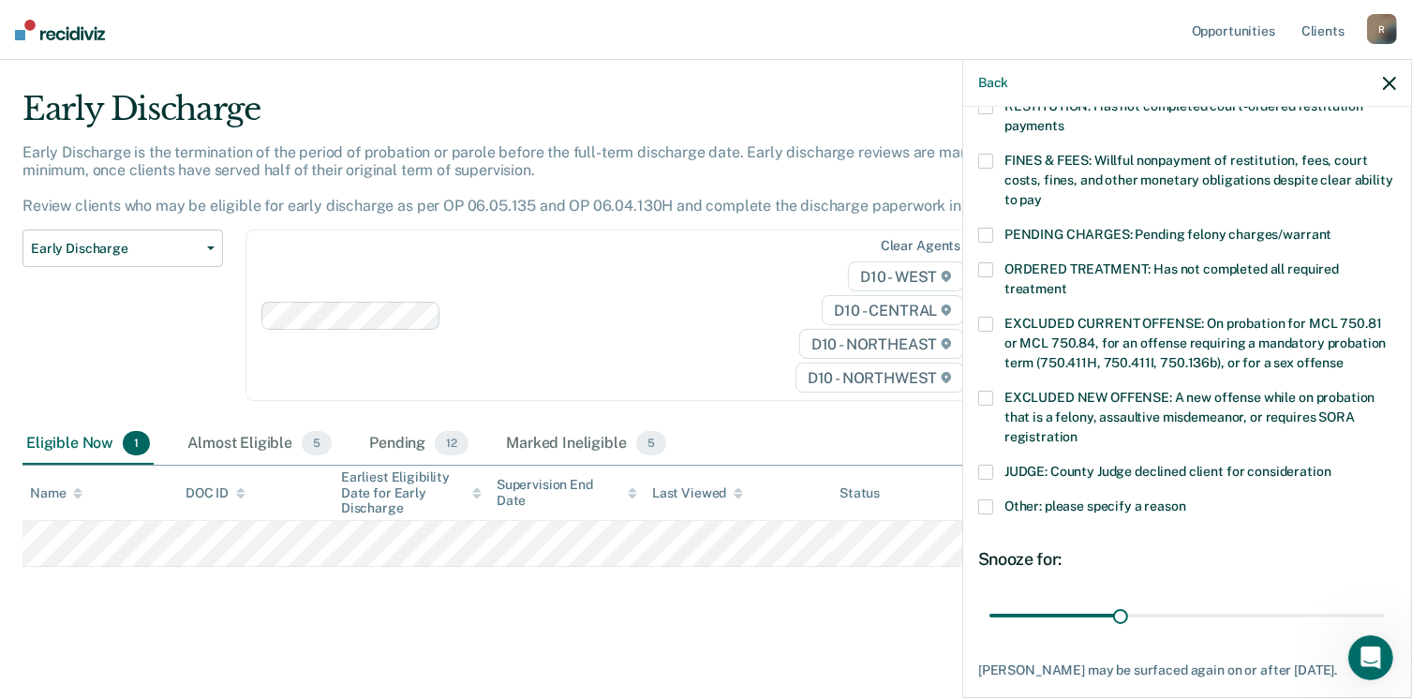
scroll to position [535, 0]
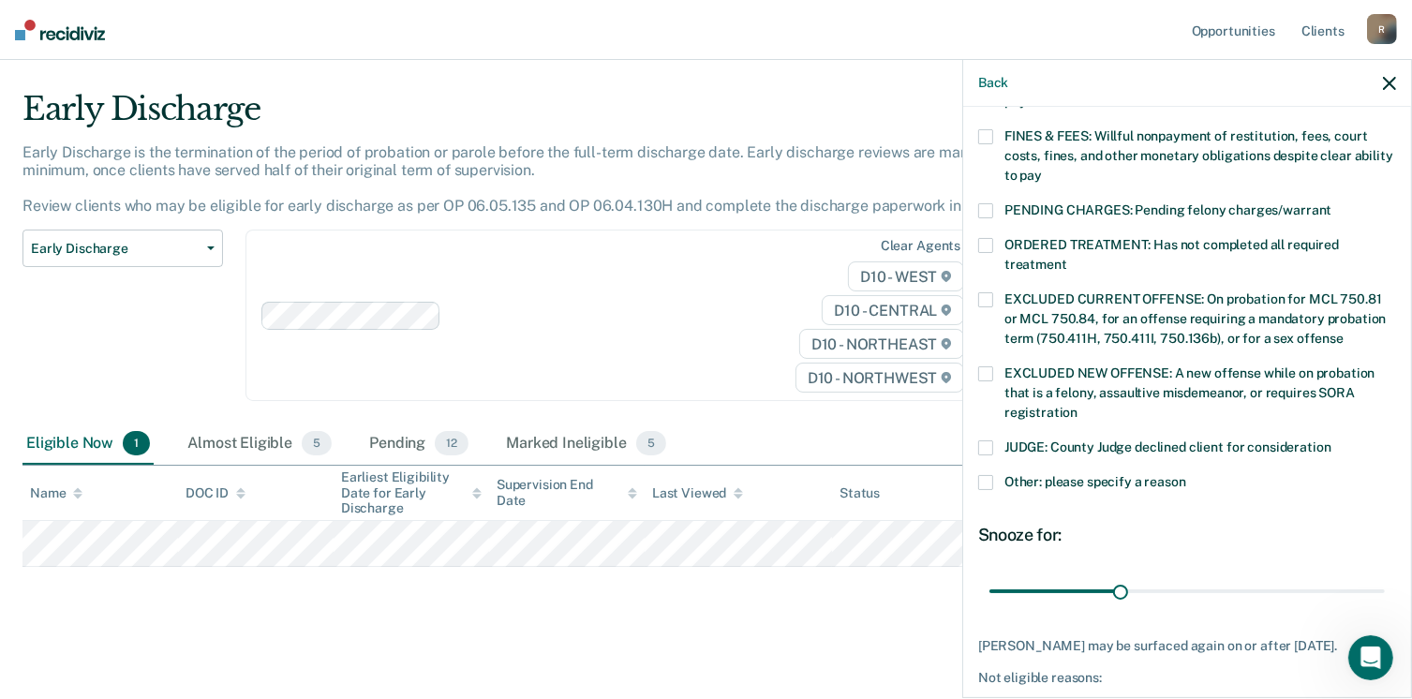
click at [988, 475] on span at bounding box center [985, 482] width 15 height 15
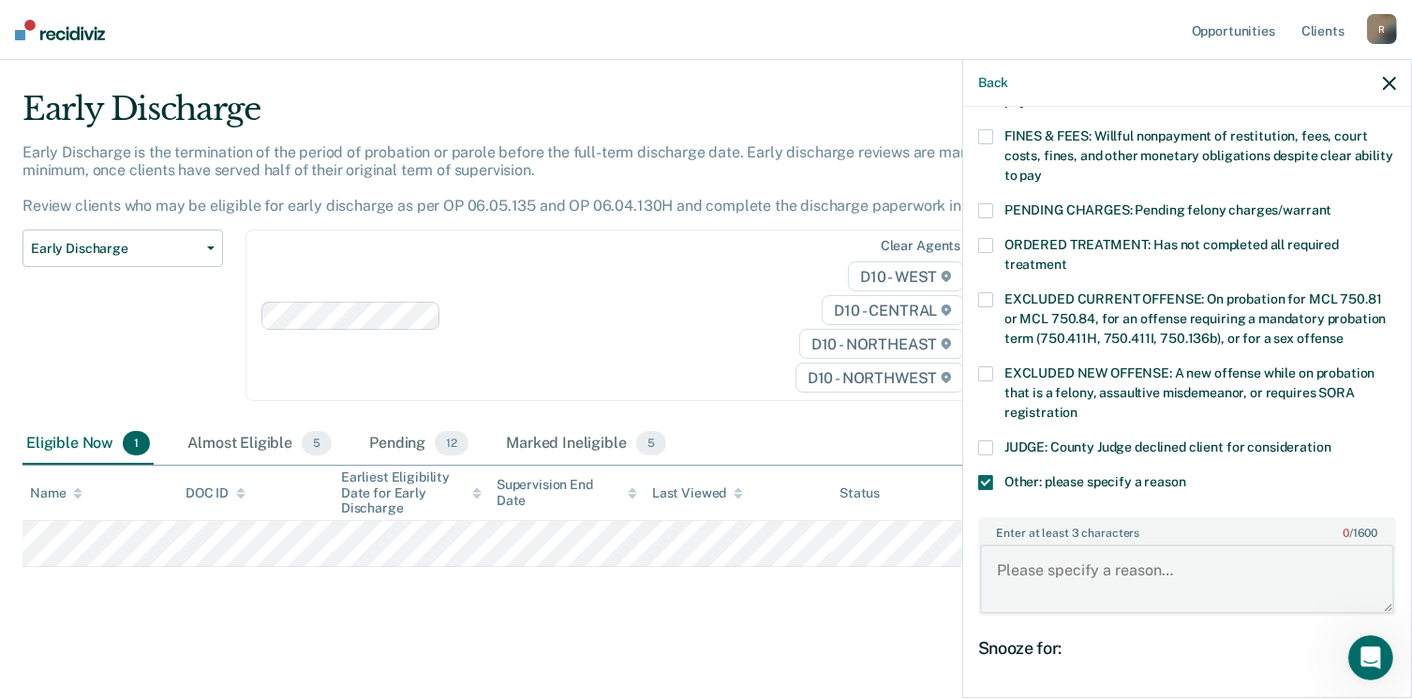
click at [1058, 560] on textarea "Enter at least 3 characters 0 / 1600" at bounding box center [1187, 579] width 414 height 69
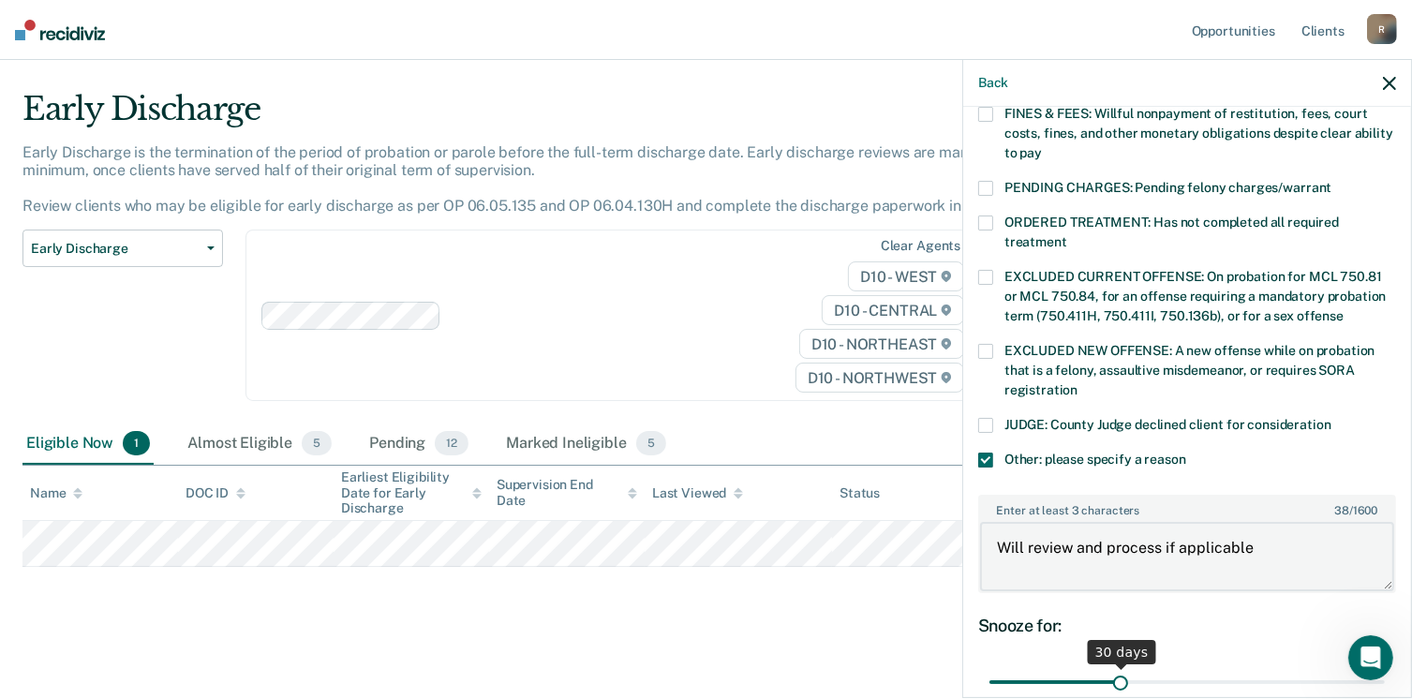
type textarea "Will review and process if applicable"
drag, startPoint x: 1111, startPoint y: 663, endPoint x: 10, endPoint y: 20, distance: 1274.4
type input "90"
click at [1362, 666] on input "range" at bounding box center [1188, 682] width 396 height 33
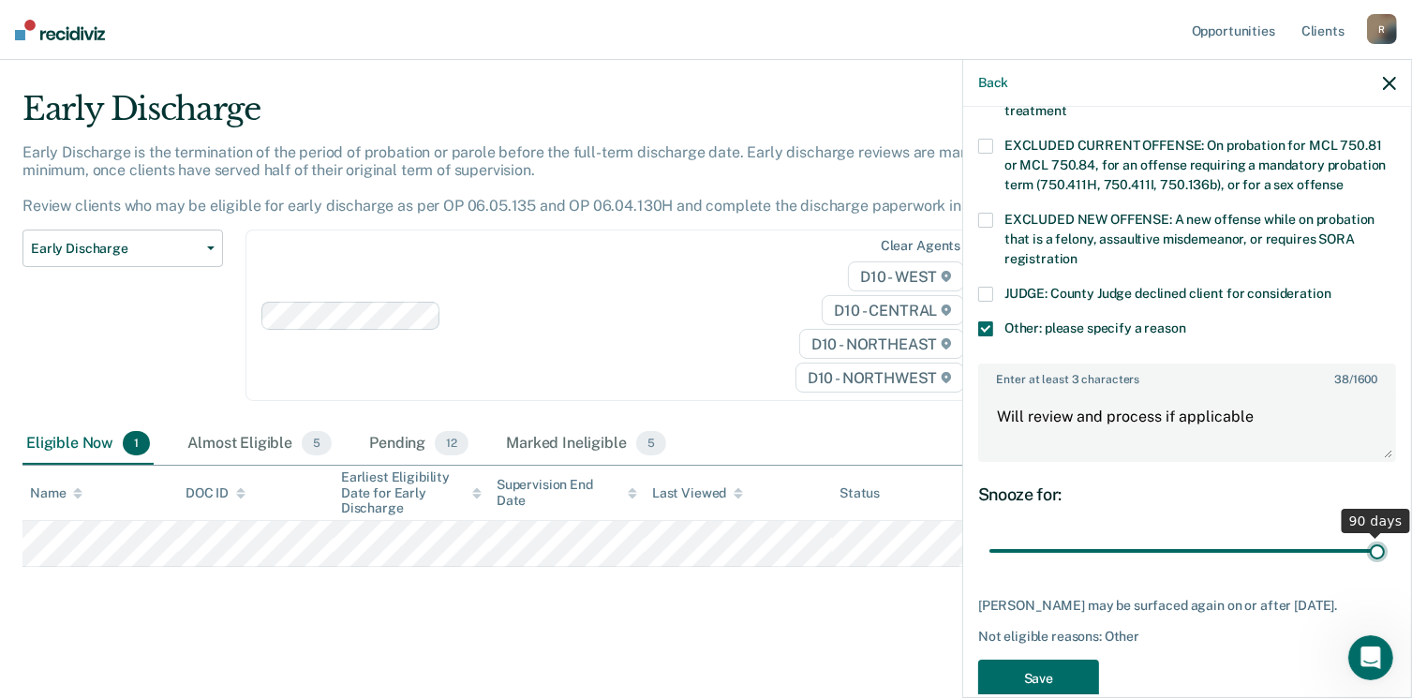
scroll to position [702, 0]
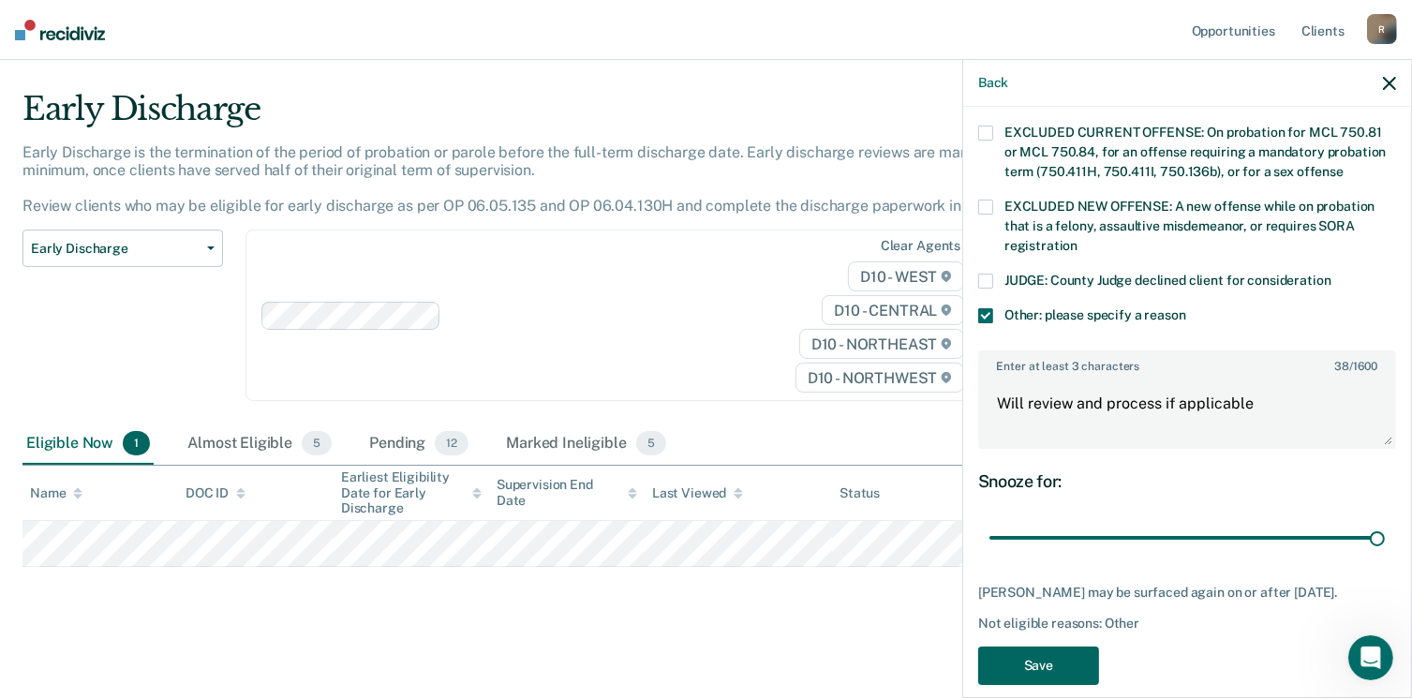
click at [1041, 647] on button "Save" at bounding box center [1038, 666] width 121 height 38
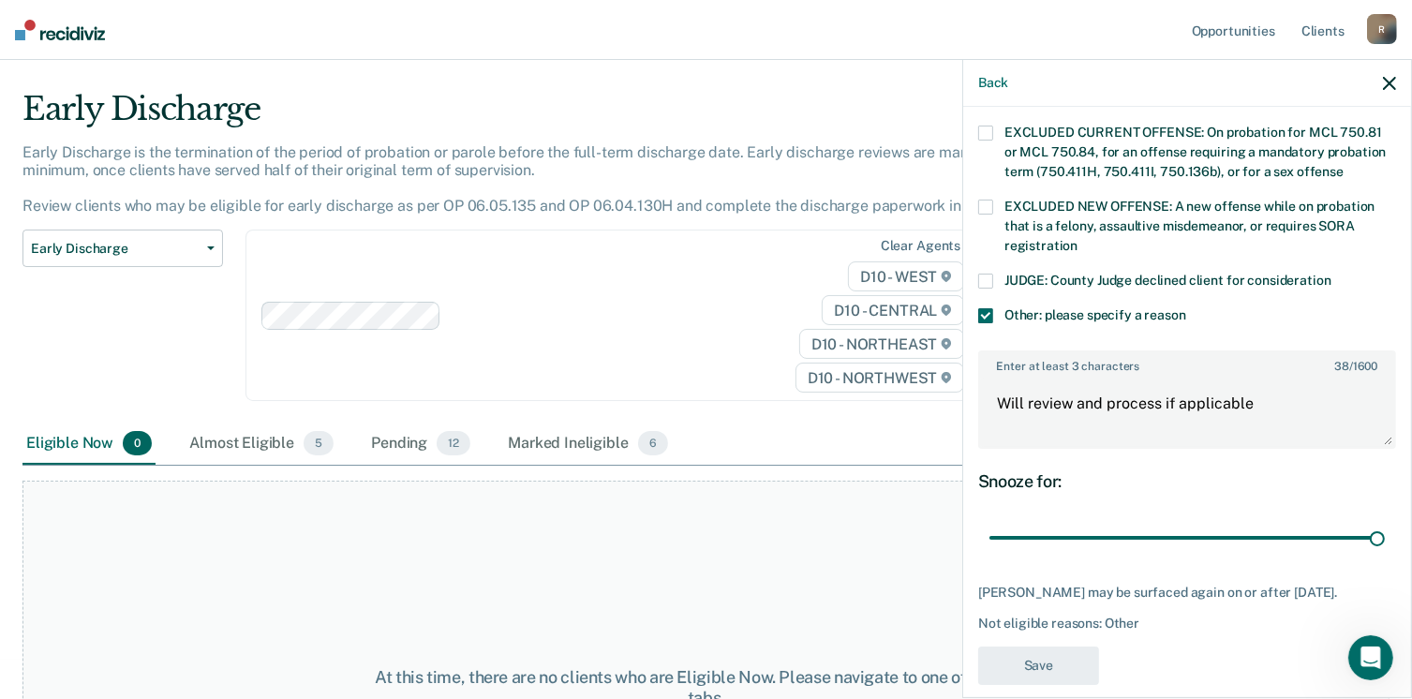
scroll to position [517, 0]
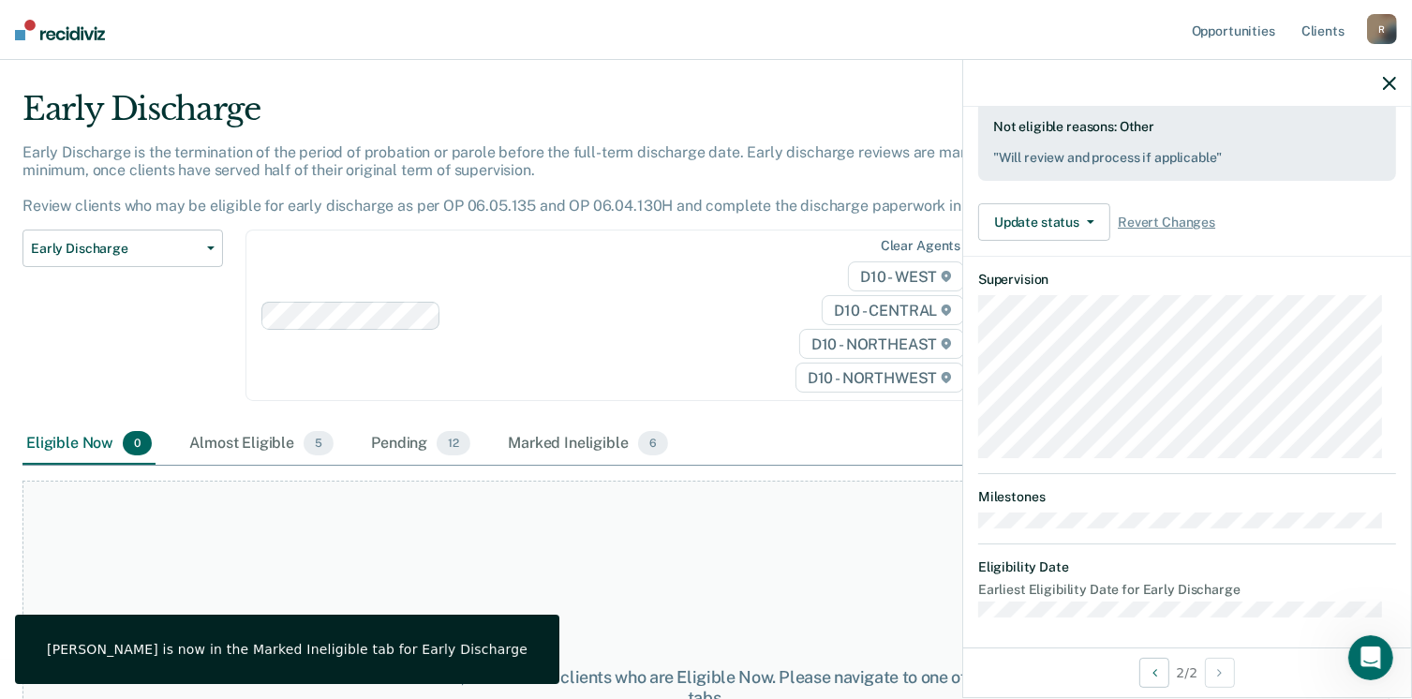
click at [1389, 82] on icon "button" at bounding box center [1389, 83] width 13 height 13
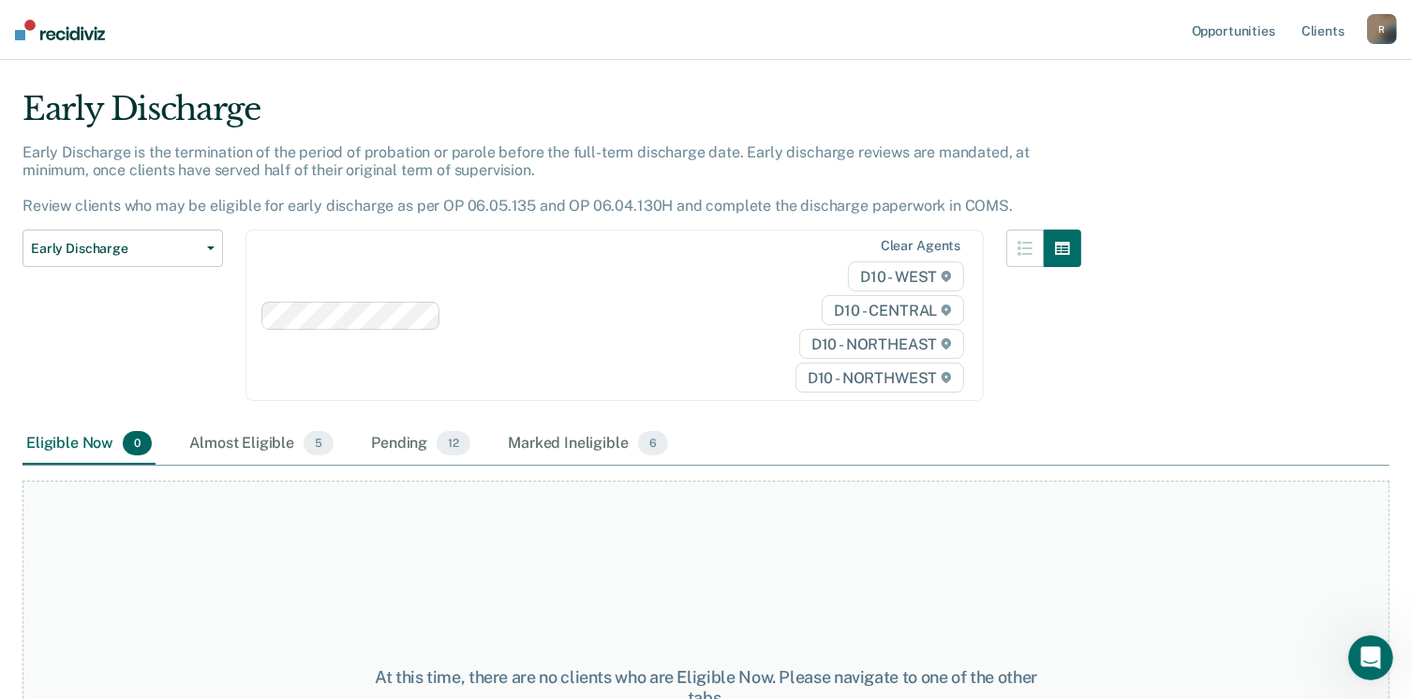
scroll to position [0, 0]
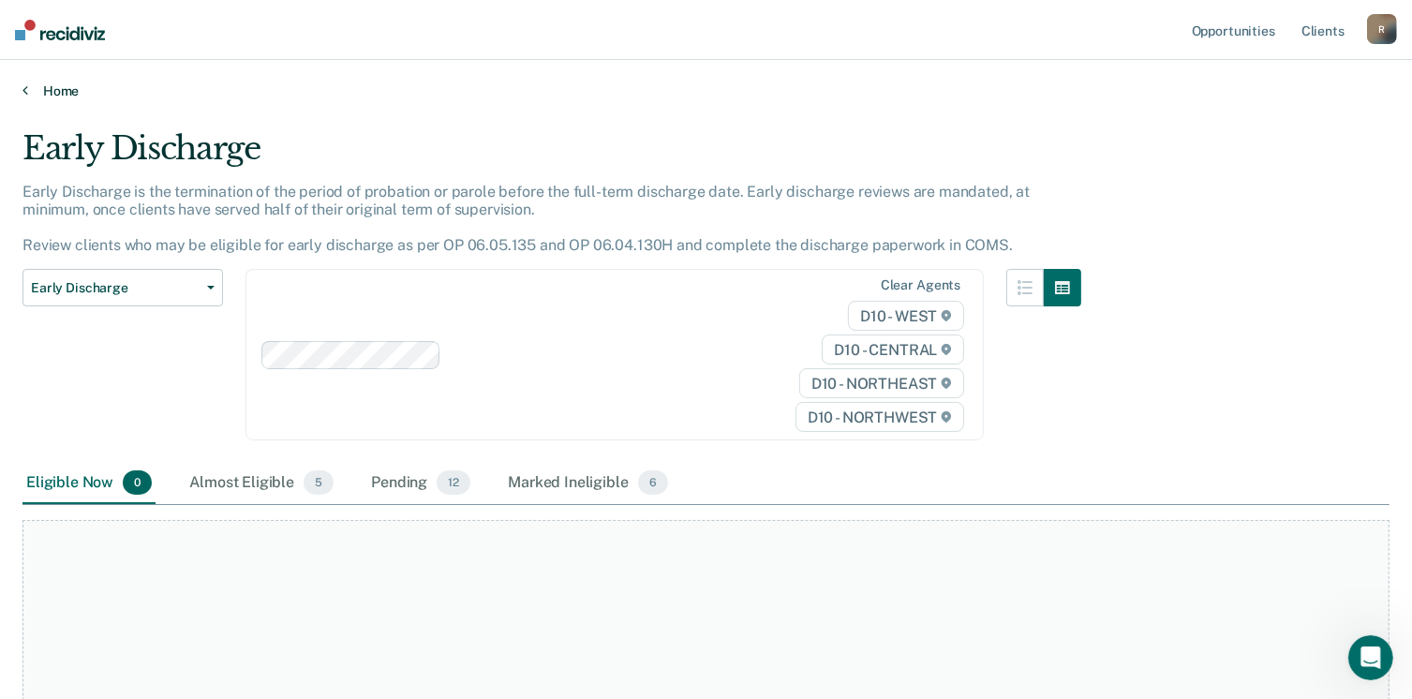
click at [44, 92] on link "Home" at bounding box center [705, 90] width 1367 height 17
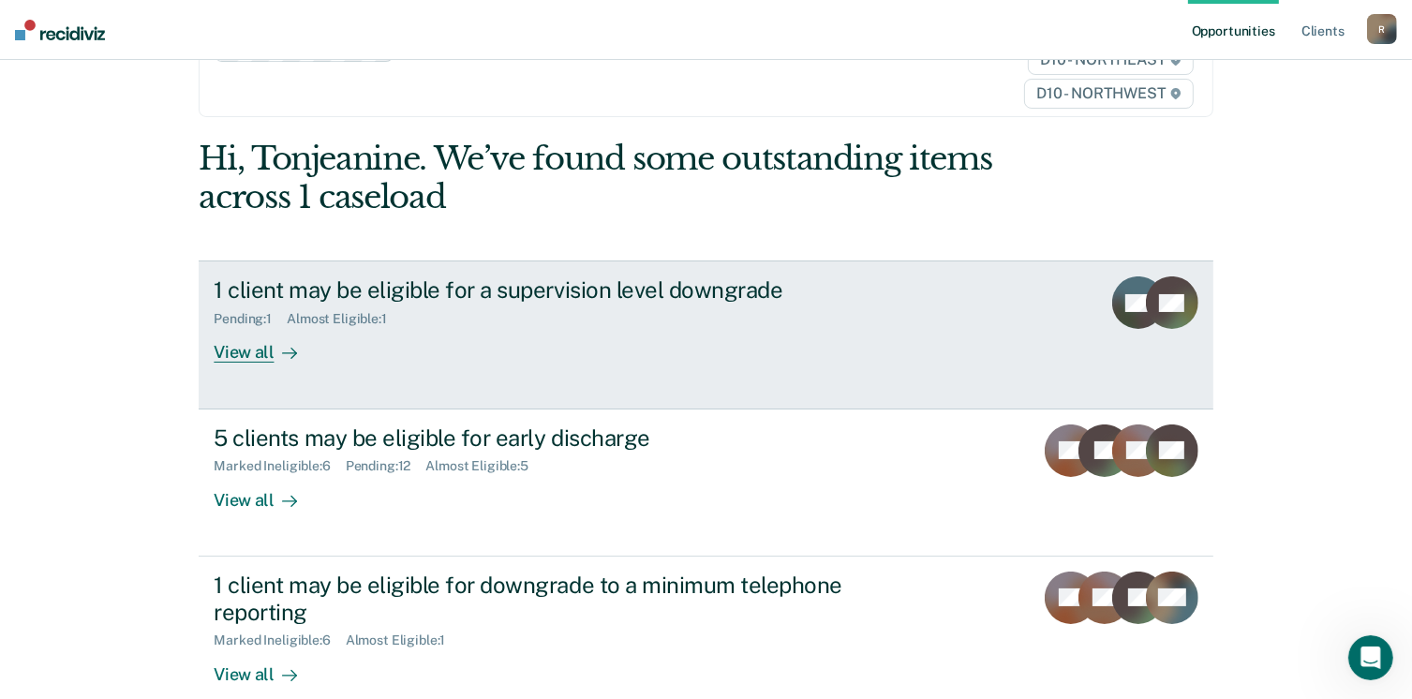
scroll to position [255, 0]
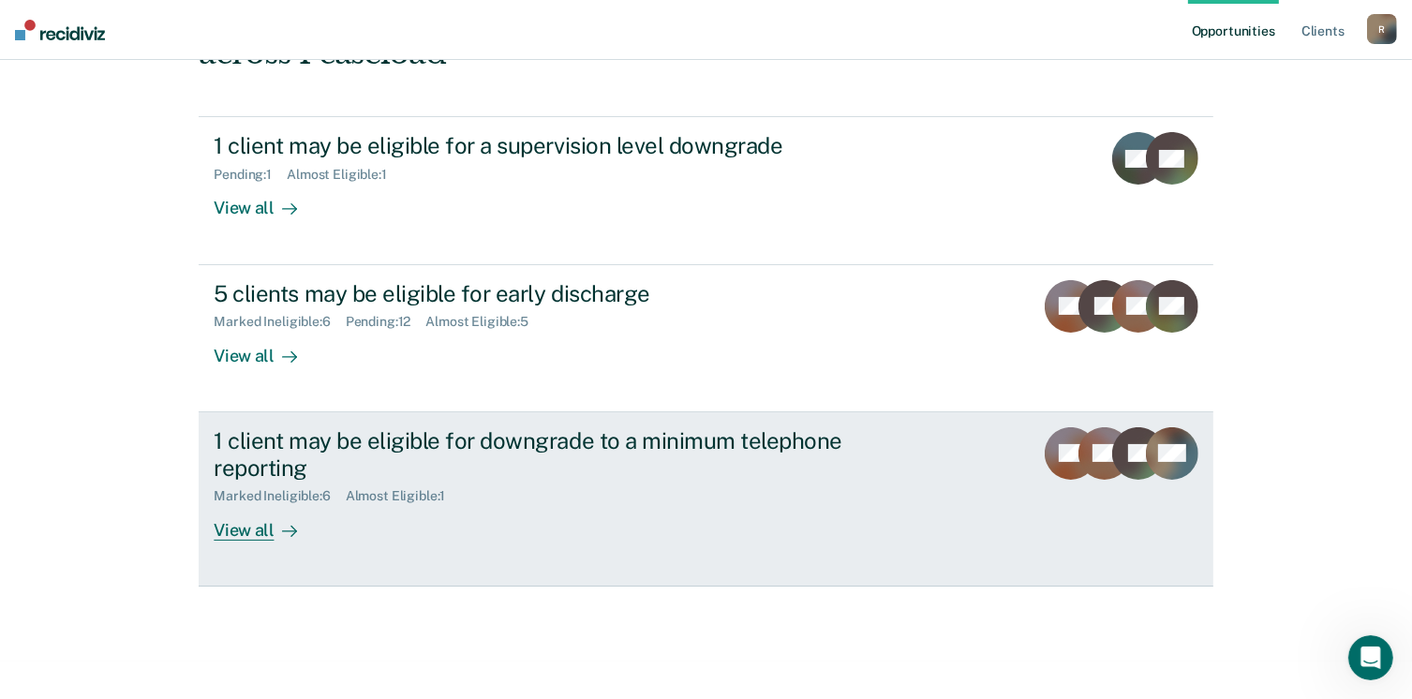
click at [243, 528] on div "View all" at bounding box center [266, 522] width 105 height 37
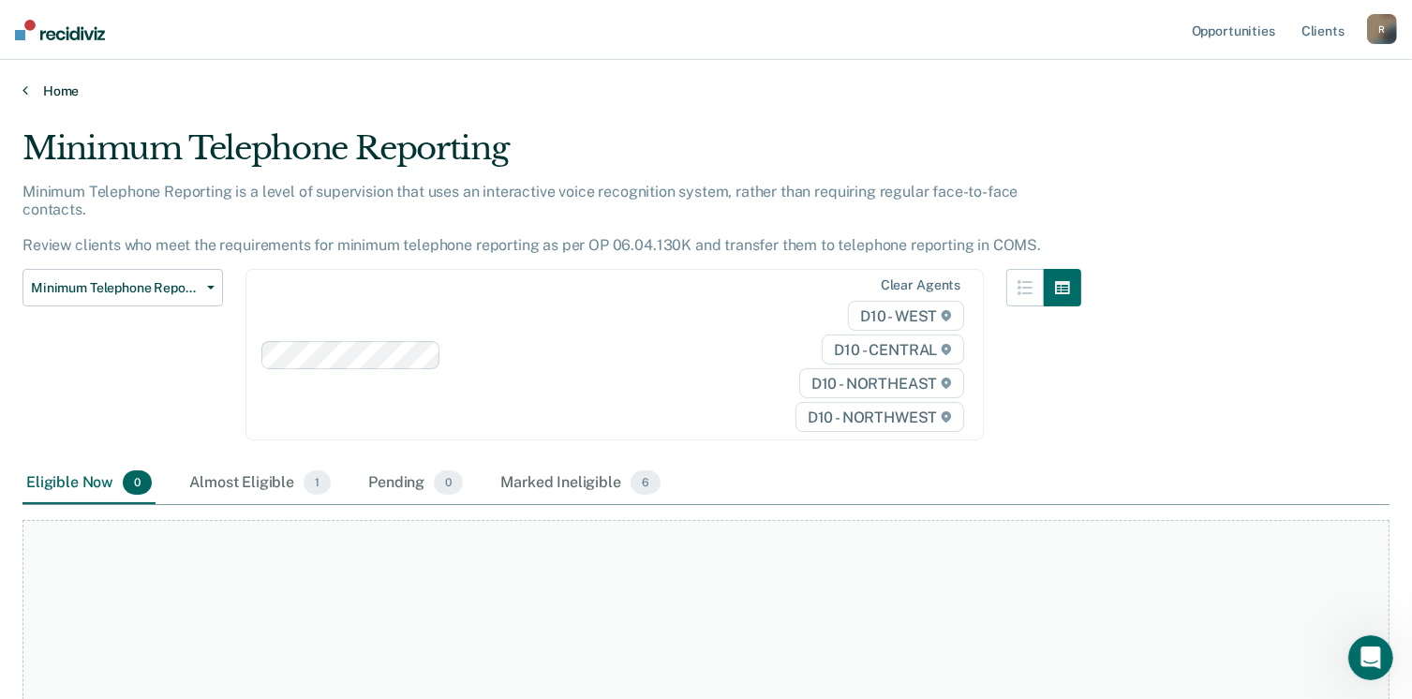
click at [57, 87] on link "Home" at bounding box center [705, 90] width 1367 height 17
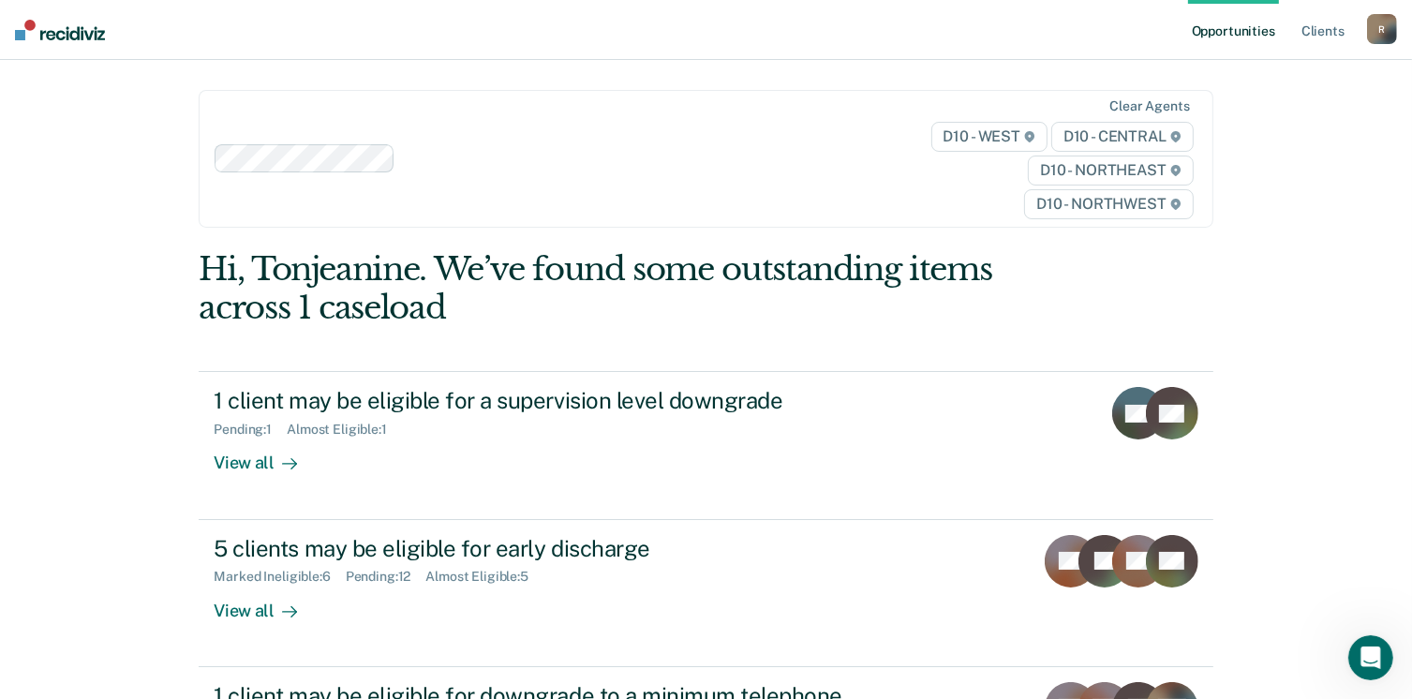
click at [1380, 34] on div "R" at bounding box center [1382, 29] width 30 height 30
click at [1255, 122] on link "Log Out" at bounding box center [1307, 123] width 151 height 16
